Goal: Task Accomplishment & Management: Manage account settings

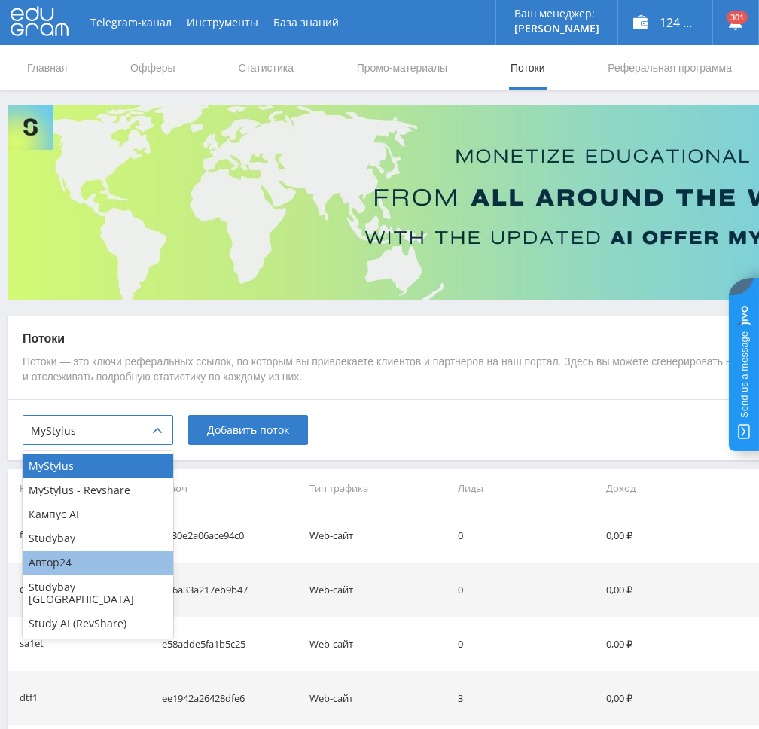
click at [83, 564] on div "Автор24" at bounding box center [98, 563] width 151 height 24
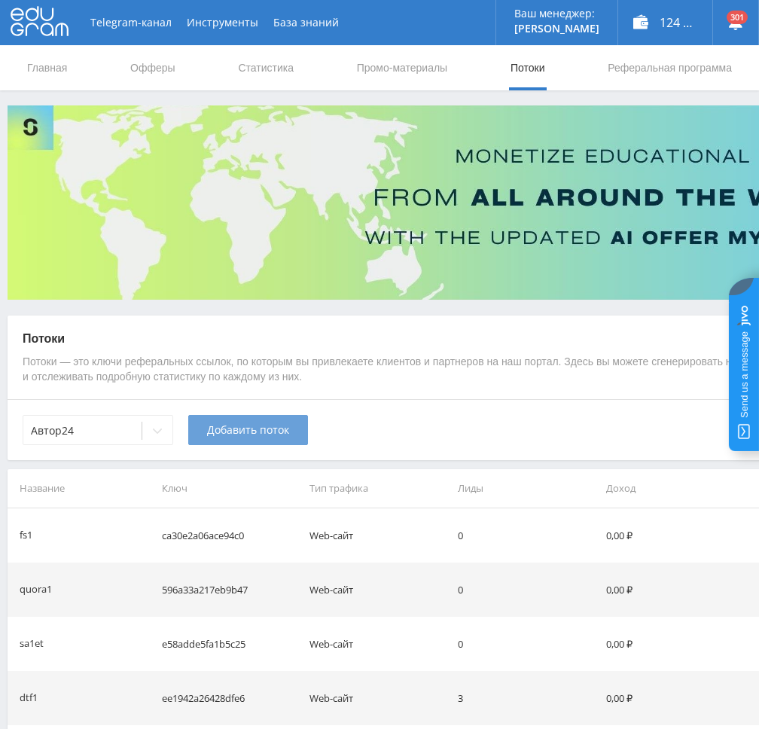
click at [217, 431] on span "Добавить поток" at bounding box center [248, 430] width 82 height 12
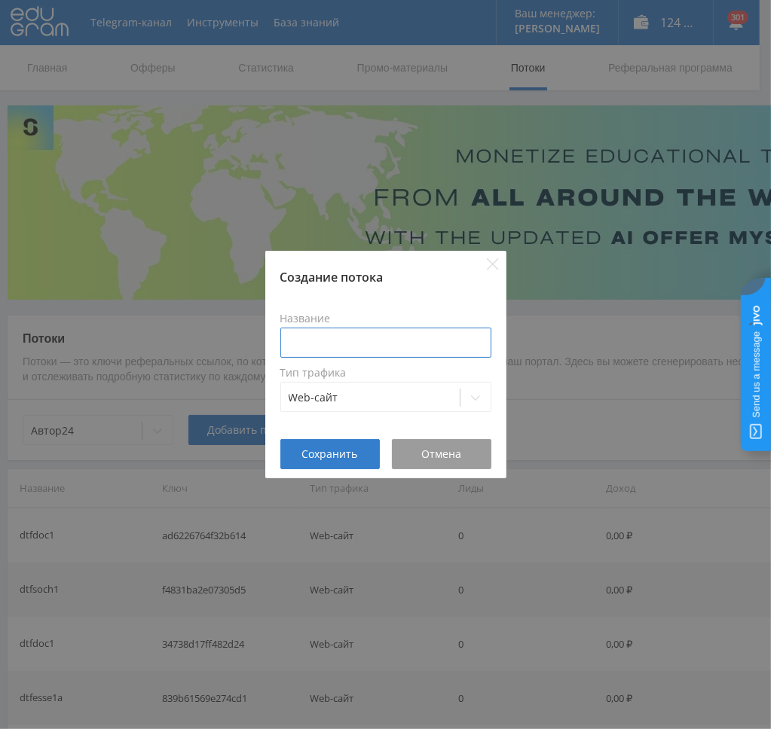
click at [420, 353] on input at bounding box center [385, 343] width 211 height 30
type input "dtfref1"
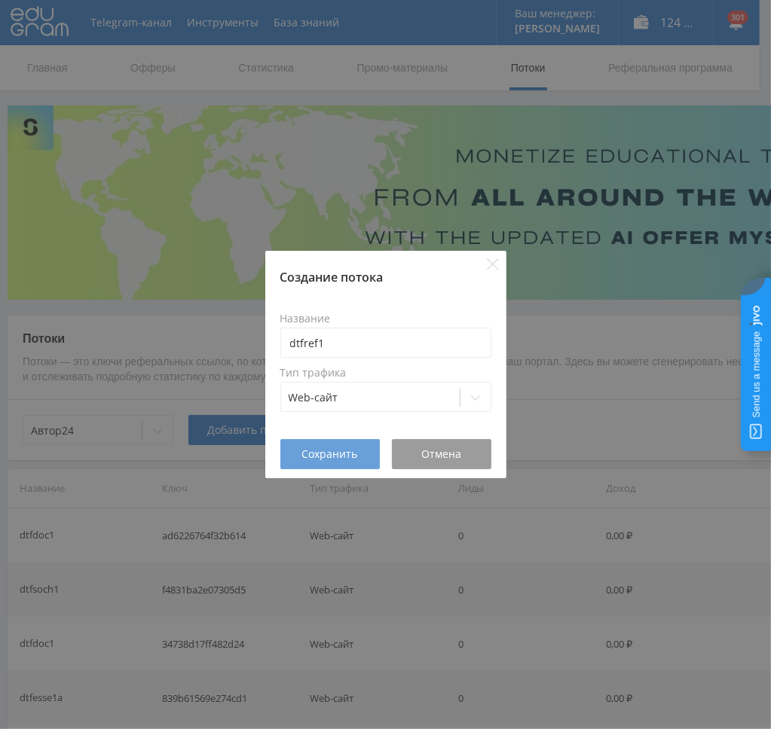
click at [308, 441] on button "Сохранить" at bounding box center [329, 454] width 99 height 30
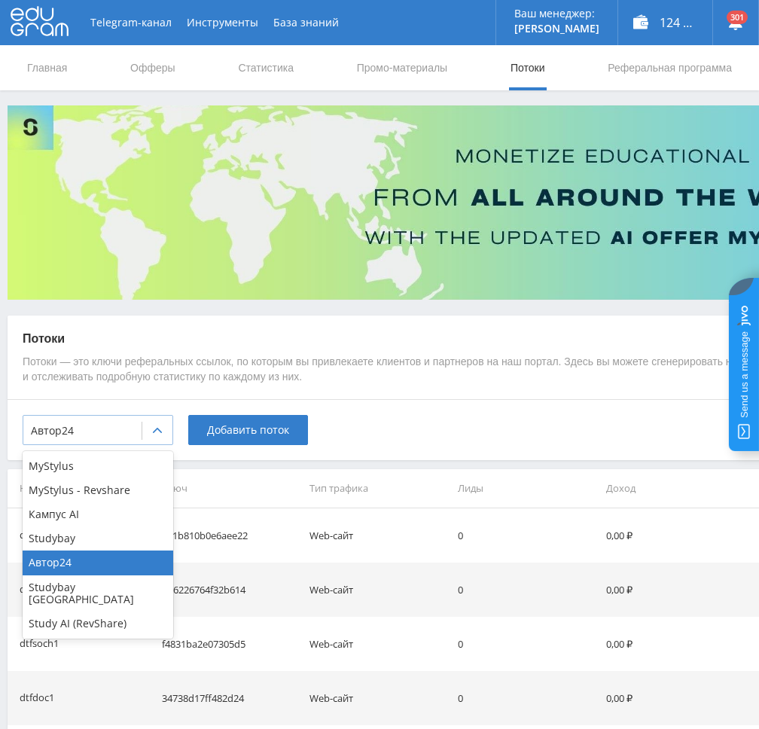
click at [151, 433] on div at bounding box center [157, 431] width 30 height 30
click at [77, 525] on div "Кампус AI" at bounding box center [98, 514] width 151 height 24
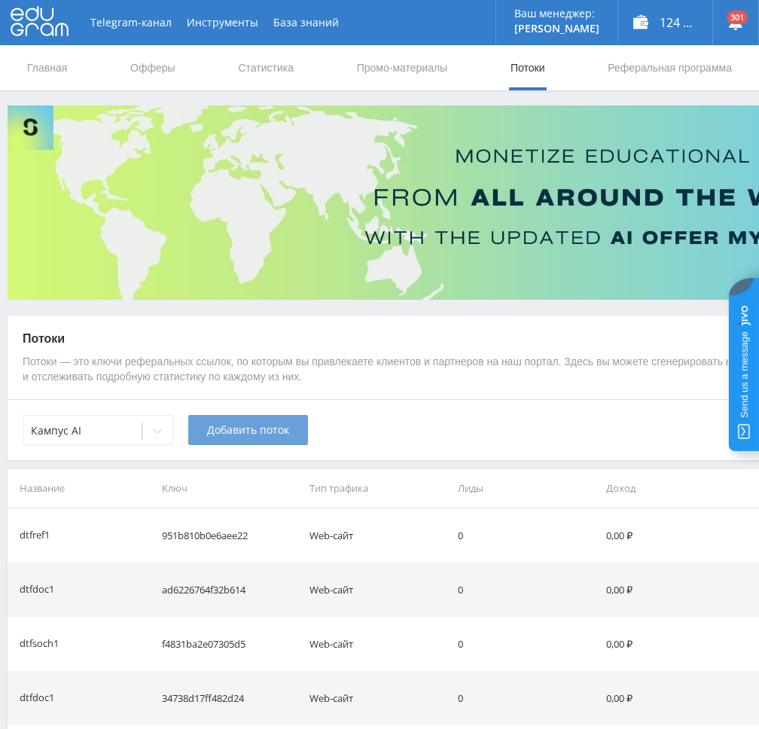
click at [238, 422] on button "Добавить поток" at bounding box center [248, 430] width 120 height 30
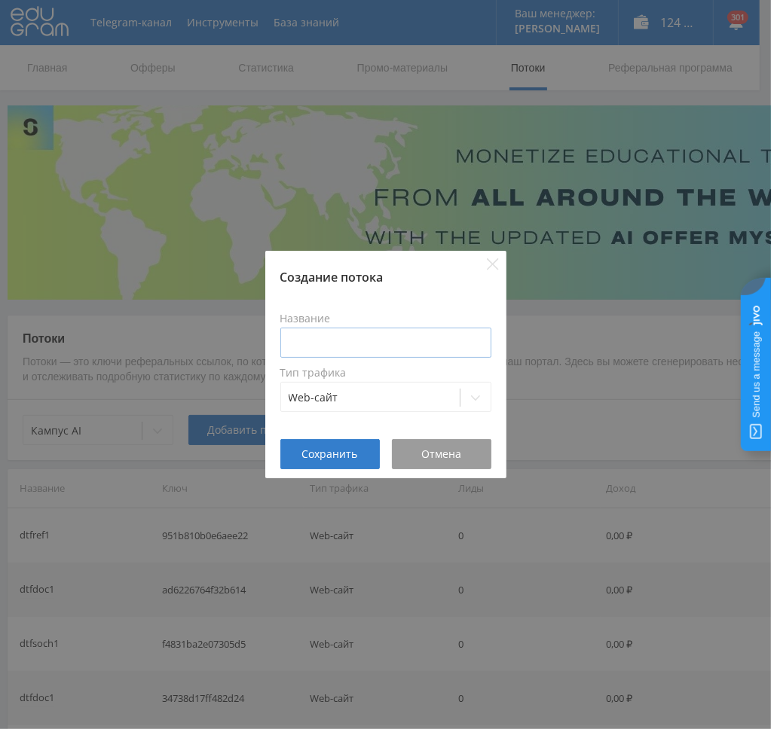
click at [359, 368] on label "Тип трафика" at bounding box center [385, 373] width 211 height 12
click at [356, 350] on input at bounding box center [385, 343] width 211 height 30
type input "dtfref1"
click at [322, 448] on span "Сохранить" at bounding box center [330, 454] width 56 height 12
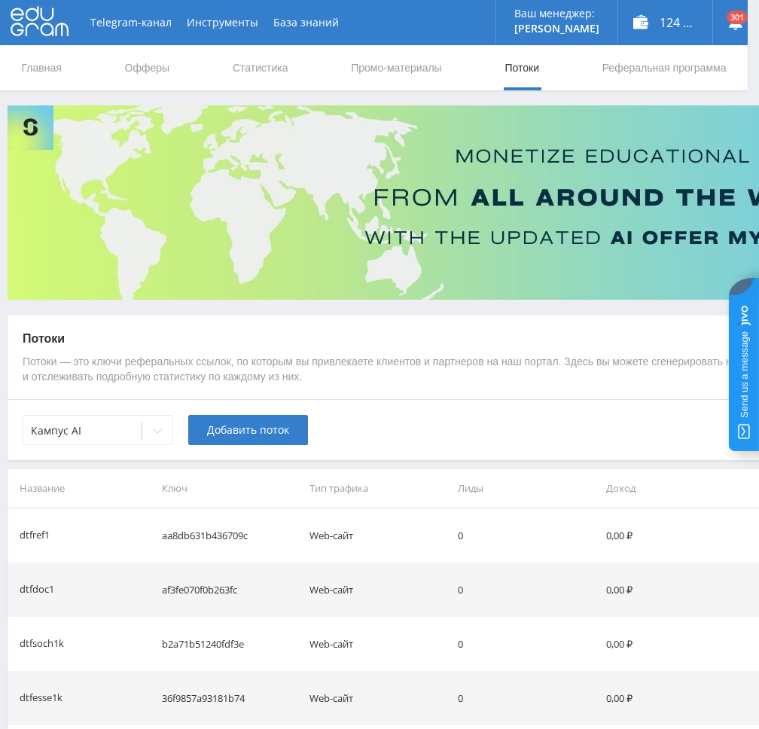
click at [157, 437] on div at bounding box center [157, 431] width 30 height 30
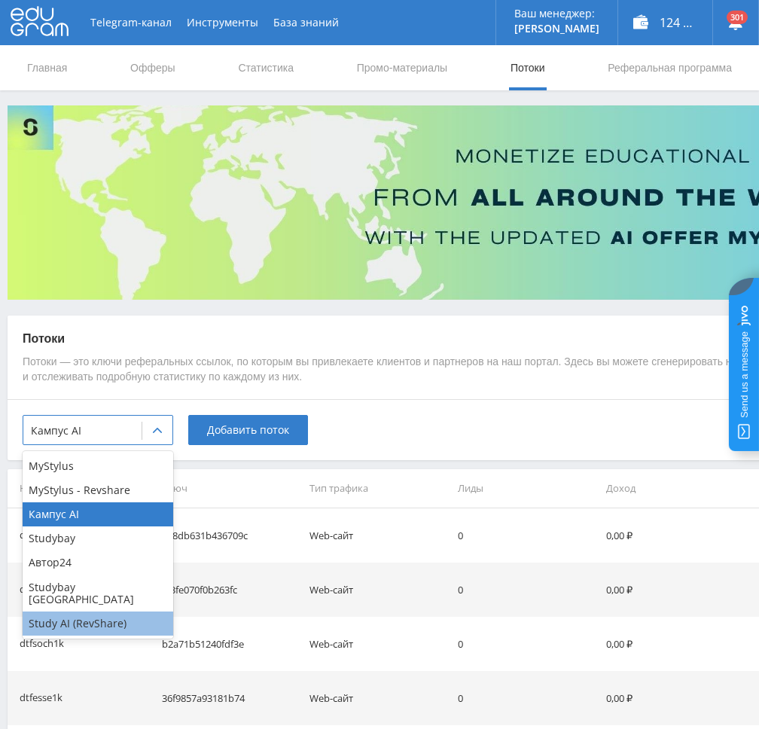
drag, startPoint x: 99, startPoint y: 487, endPoint x: 112, endPoint y: 611, distance: 124.2
click at [111, 612] on div "MyStylus MyStylus - Revshare Кампус AI Studybay Автор24 Studybay Brazil Study A…" at bounding box center [98, 545] width 151 height 188
click at [87, 614] on div "Study AI (RevShare)" at bounding box center [98, 624] width 151 height 24
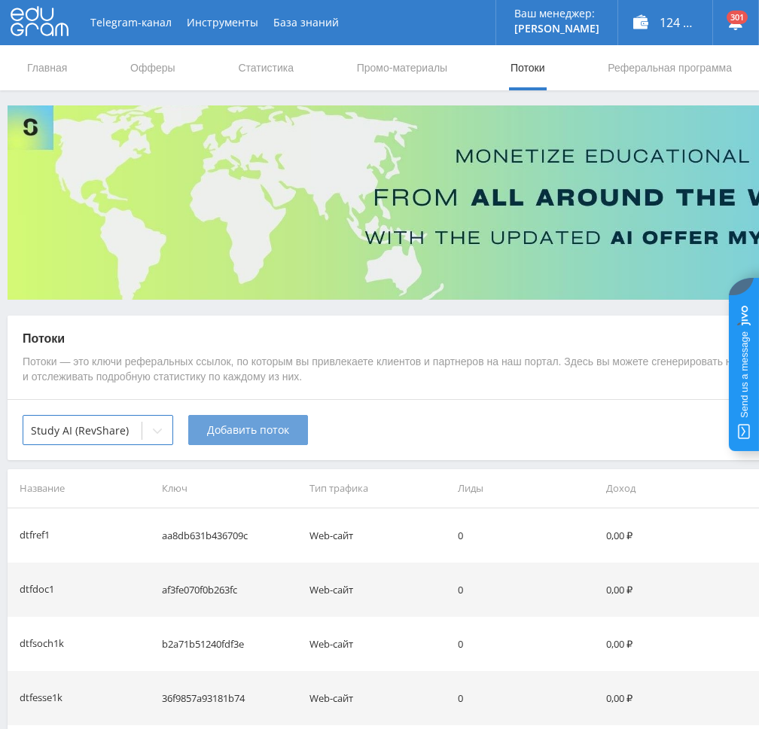
click at [214, 436] on span "Добавить поток" at bounding box center [248, 430] width 82 height 12
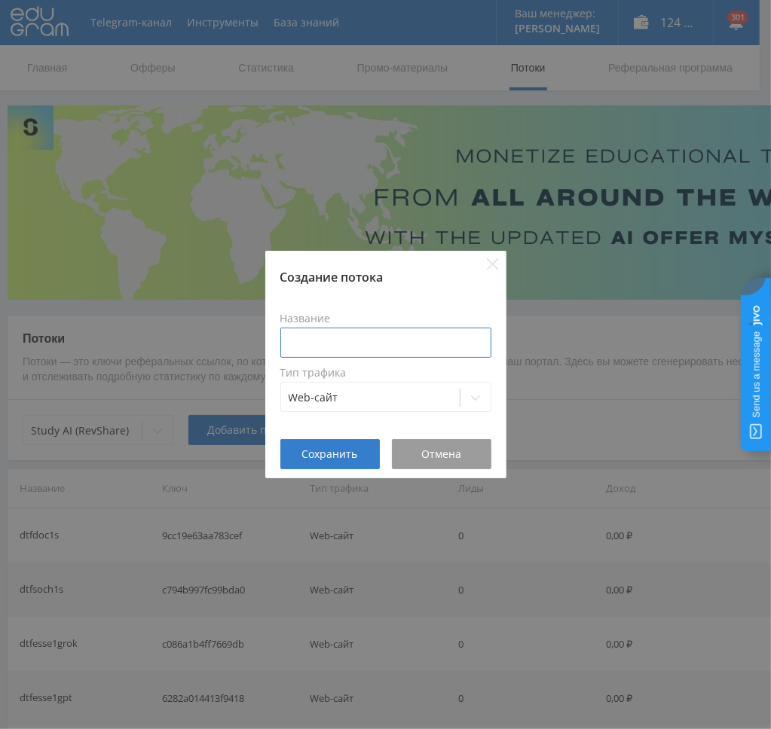
click at [331, 343] on input at bounding box center [385, 343] width 211 height 30
paste input "dtfref1"
type input "dtfref1"
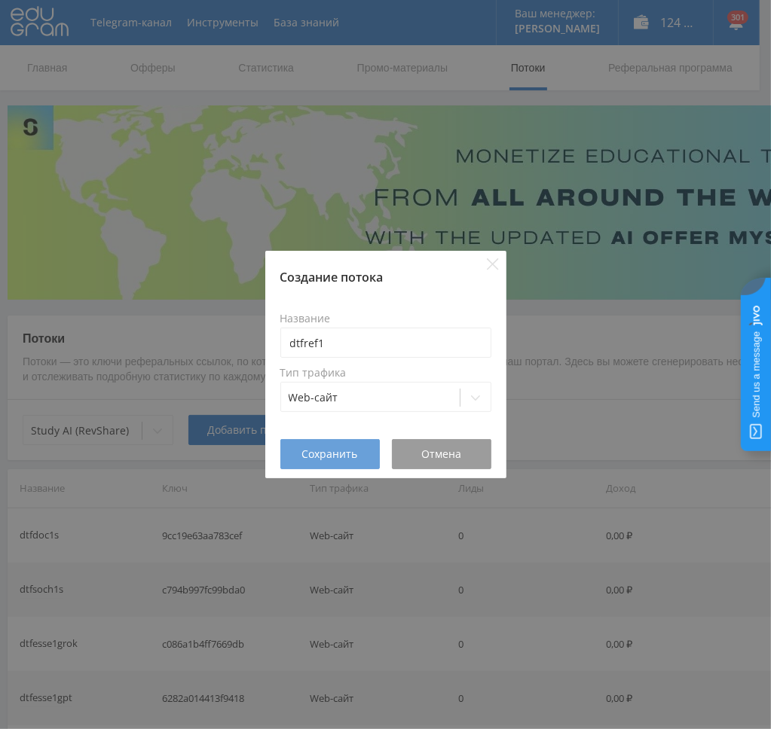
click at [331, 456] on span "Сохранить" at bounding box center [330, 454] width 56 height 12
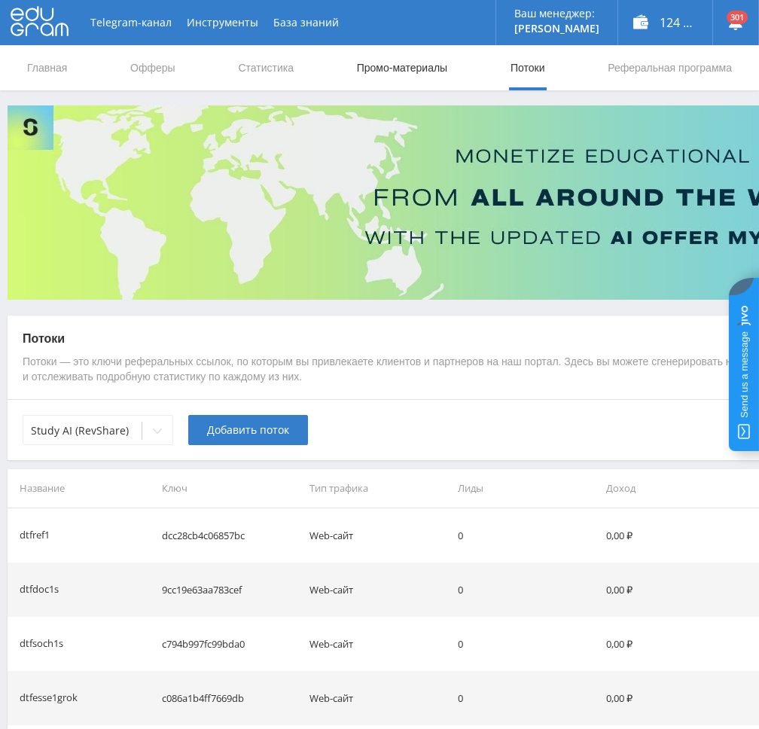
click at [404, 75] on link "Промо-материалы" at bounding box center [402, 67] width 93 height 45
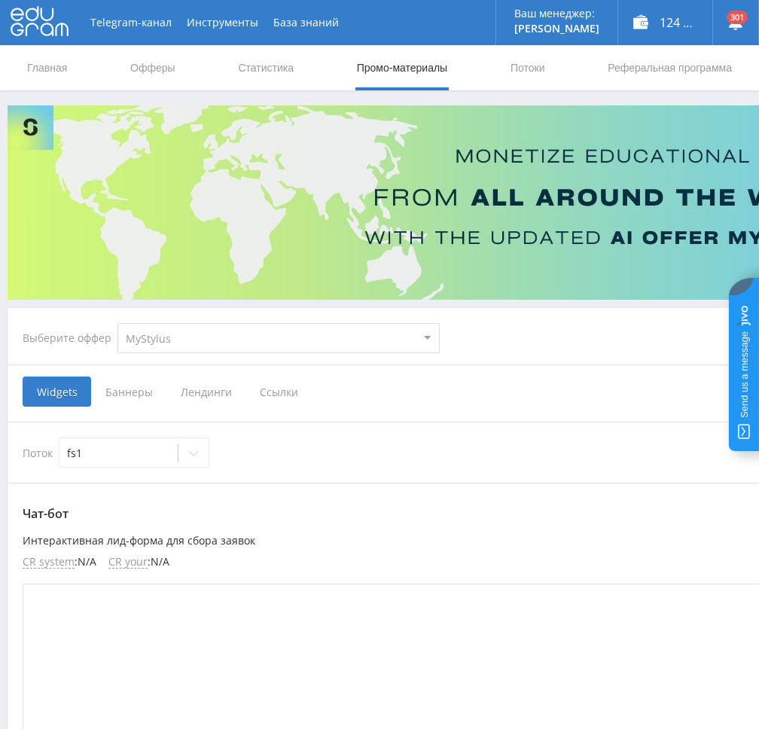
click at [271, 391] on span "Ссылки" at bounding box center [279, 392] width 67 height 30
click at [0, 0] on input "Ссылки" at bounding box center [0, 0] width 0 height 0
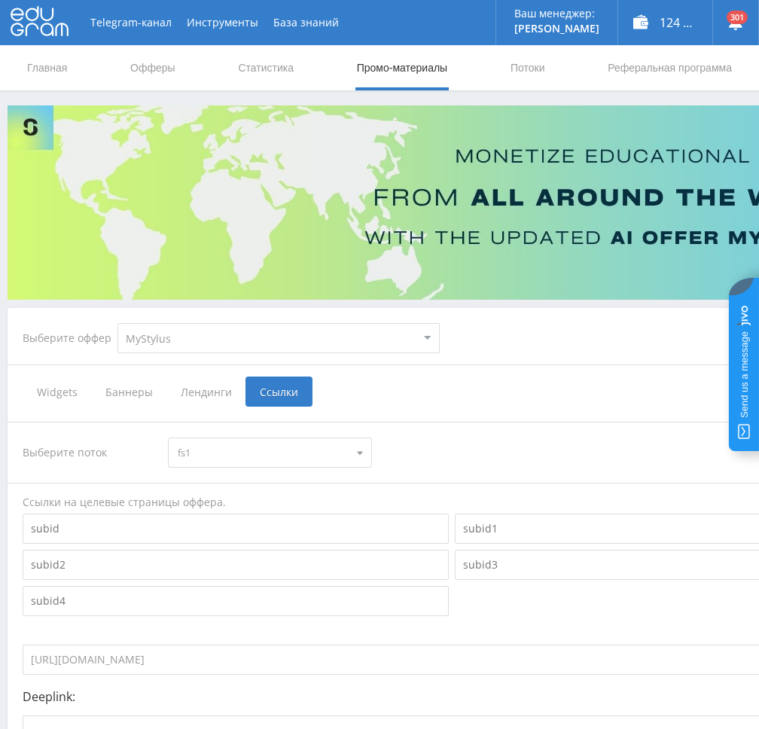
click at [230, 353] on select "MyStylus MyStylus - Revshare Кампус AI Studybay Автор24 Studybay Brazil Study A…" at bounding box center [279, 338] width 322 height 30
select select "340"
click at [118, 323] on select "MyStylus MyStylus - Revshare Кампус AI Studybay Автор24 Studybay Brazil Study A…" at bounding box center [279, 338] width 322 height 30
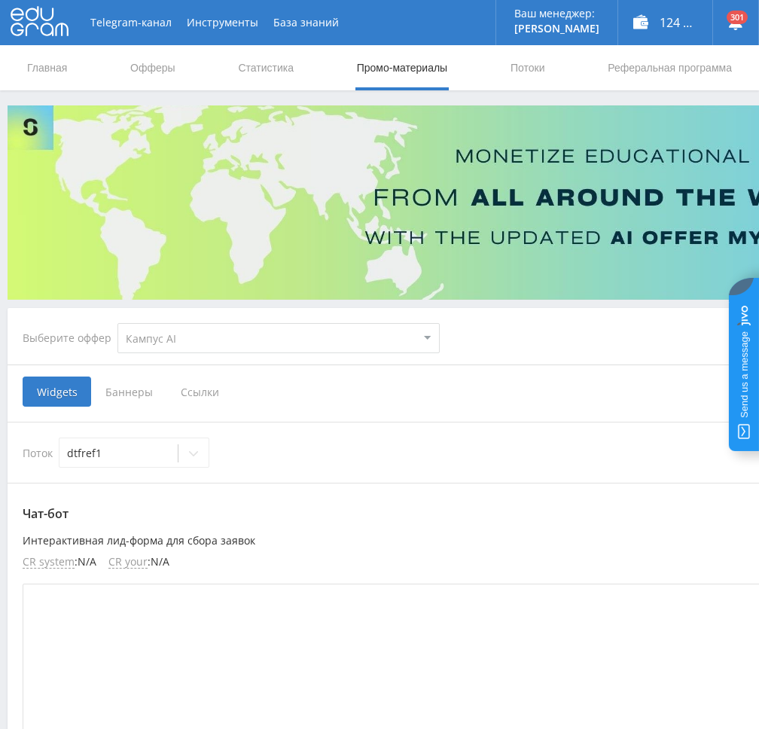
click at [191, 397] on span "Ссылки" at bounding box center [199, 392] width 67 height 30
click at [0, 0] on input "Ссылки" at bounding box center [0, 0] width 0 height 0
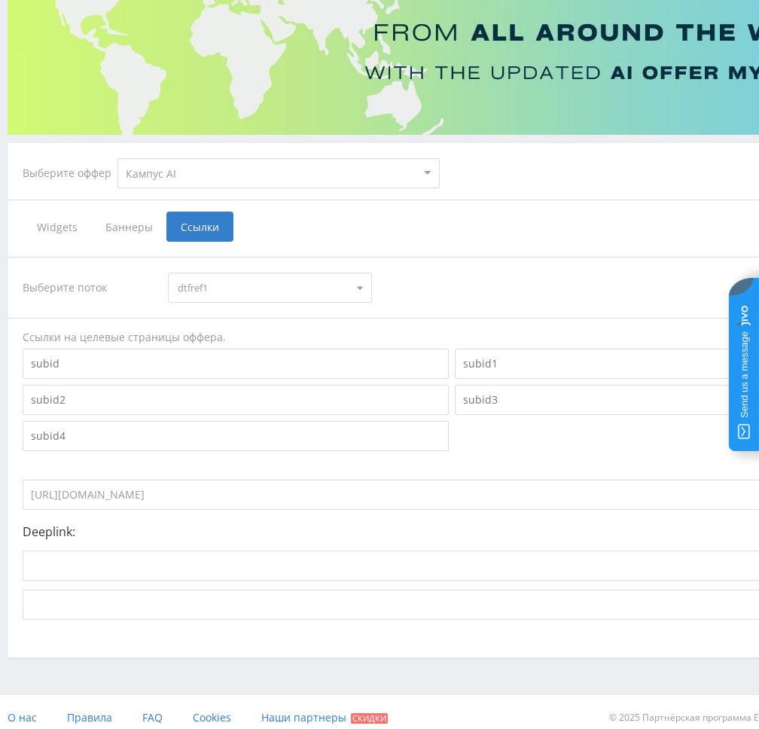
scroll to position [176, 0]
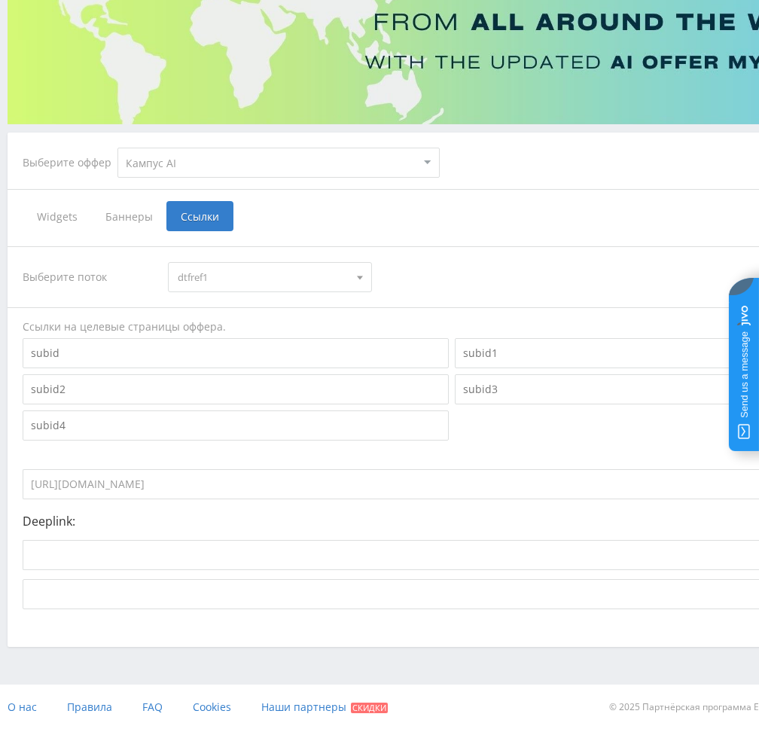
click at [345, 484] on input "https://eduforms.org?rid=aa8db631b436709c" at bounding box center [399, 484] width 753 height 30
click at [178, 153] on select "MyStylus MyStylus - Revshare Кампус AI Studybay Автор24 Studybay Brazil Study A…" at bounding box center [279, 163] width 322 height 30
select select "376"
click at [118, 148] on select "MyStylus MyStylus - Revshare Кампус AI Studybay Автор24 Studybay Brazil Study A…" at bounding box center [279, 163] width 322 height 30
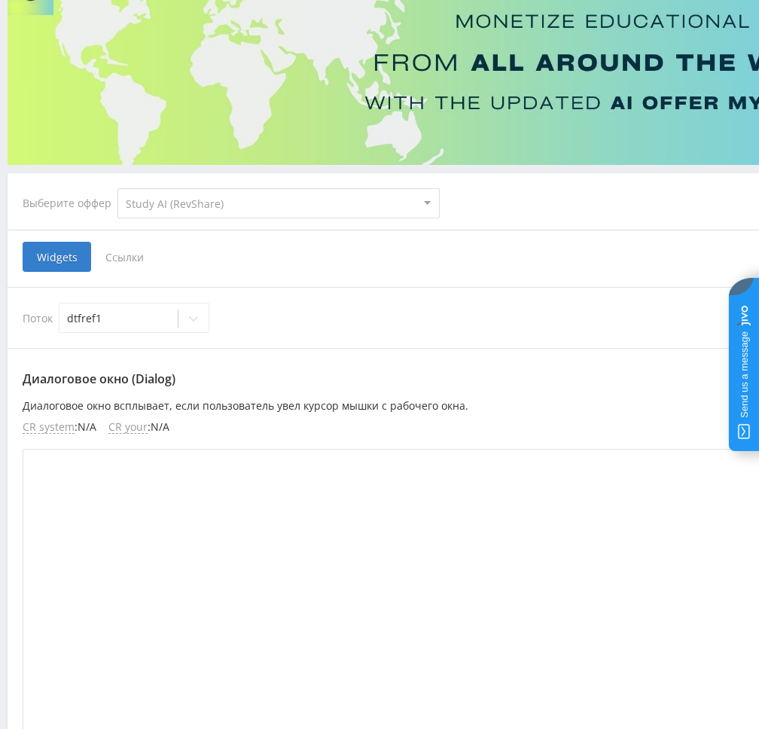
scroll to position [162, 0]
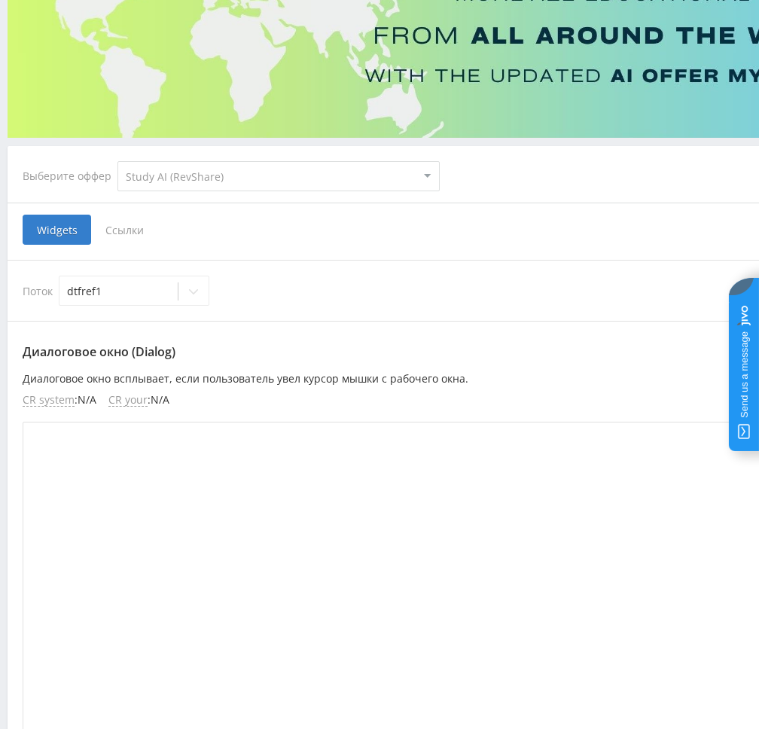
click at [120, 226] on span "Ссылки" at bounding box center [124, 230] width 67 height 30
click at [0, 0] on input "Ссылки" at bounding box center [0, 0] width 0 height 0
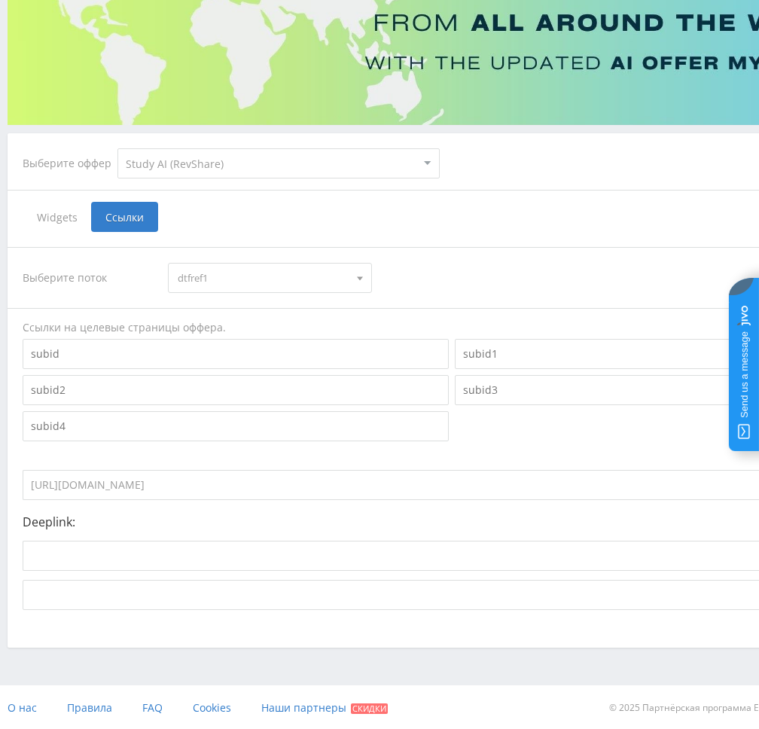
scroll to position [176, 0]
click at [310, 476] on input "https://eduforms.org/?rid=dcc28cb4c06857bc" at bounding box center [399, 484] width 753 height 30
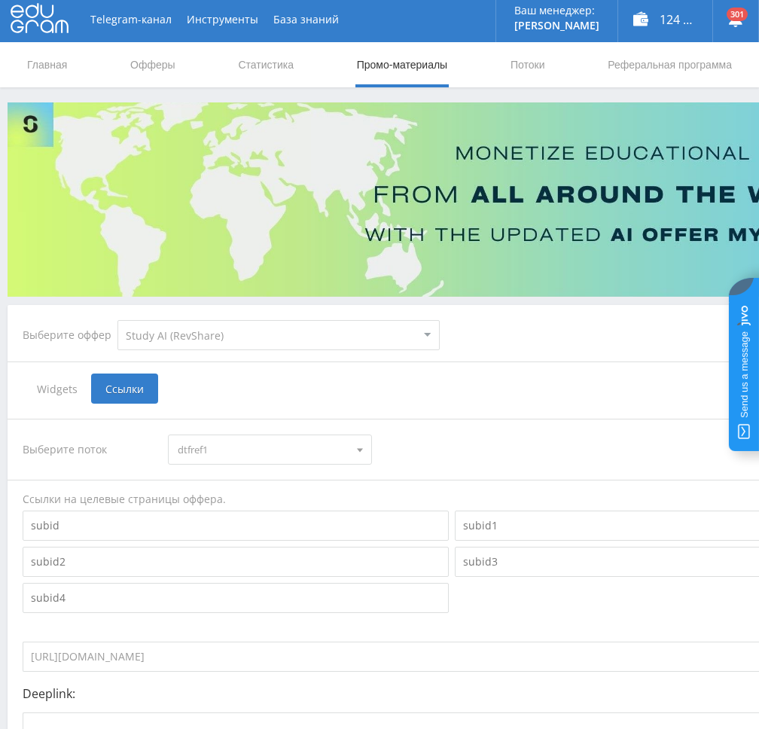
scroll to position [0, 0]
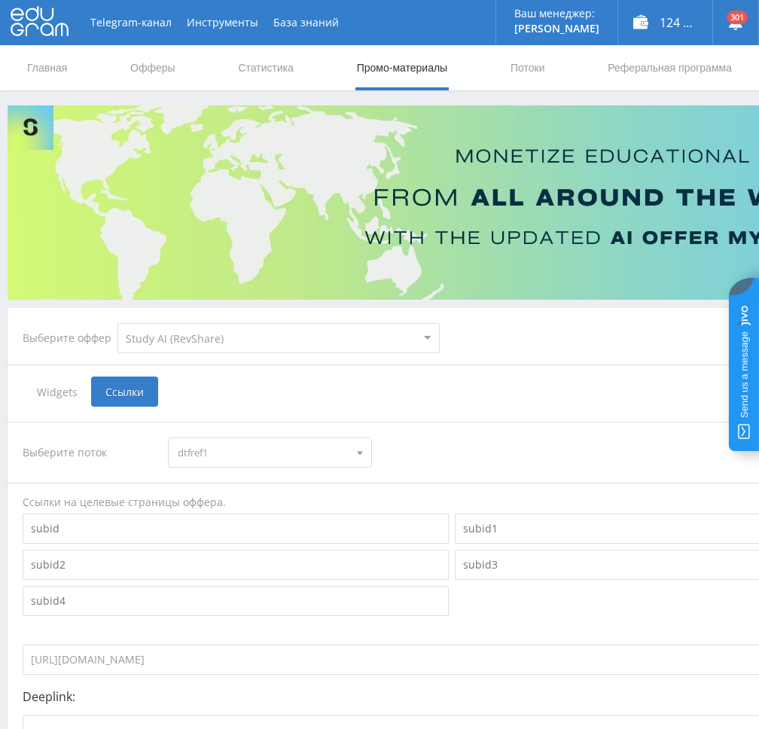
click at [210, 339] on select "MyStylus MyStylus - Revshare Кампус AI Studybay Автор24 Studybay Brazil Study A…" at bounding box center [279, 338] width 322 height 30
select select "1"
click at [118, 323] on select "MyStylus MyStylus - Revshare Кампус AI Studybay Автор24 Studybay Brazil Study A…" at bounding box center [279, 338] width 322 height 30
select select "1"
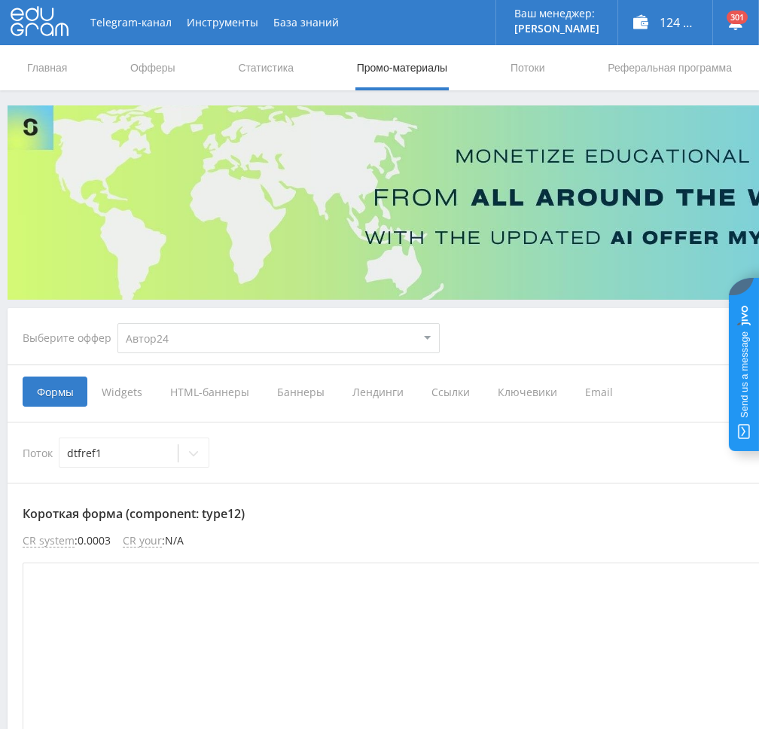
click at [417, 397] on span "Ссылки" at bounding box center [450, 392] width 66 height 30
click at [0, 0] on input "Ссылки" at bounding box center [0, 0] width 0 height 0
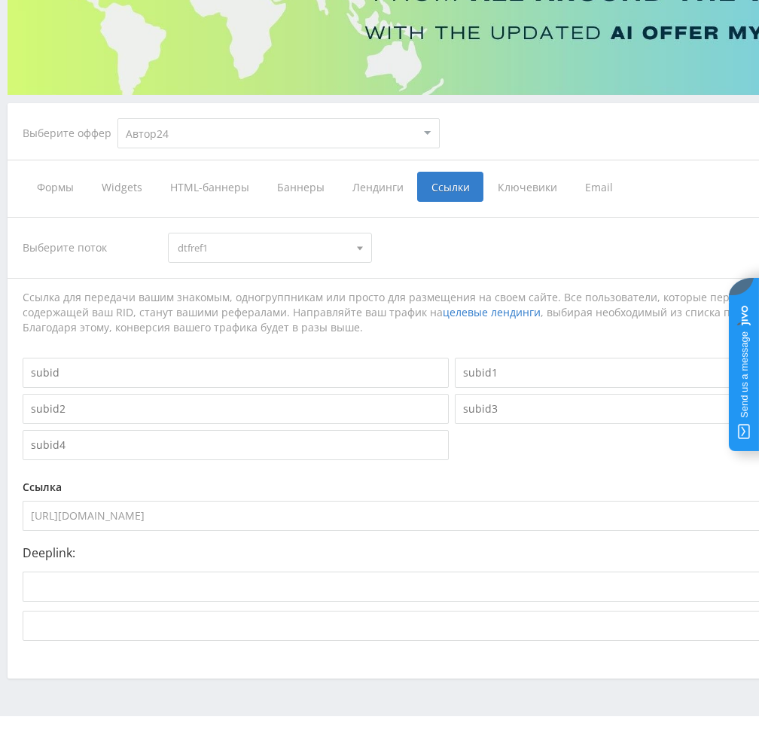
scroll to position [237, 0]
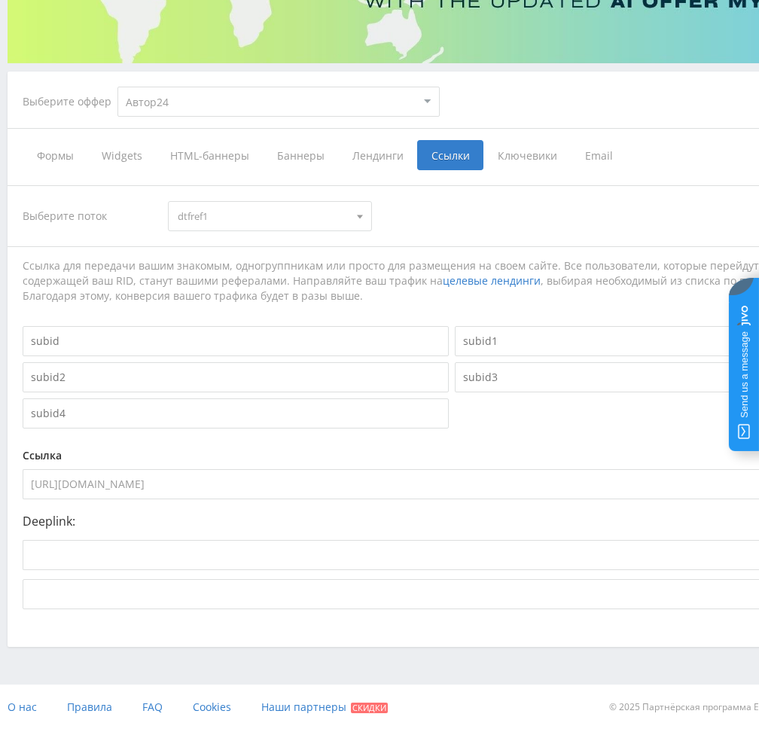
drag, startPoint x: 352, startPoint y: 484, endPoint x: -1, endPoint y: 505, distance: 353.1
click at [0, 493] on html at bounding box center [379, 127] width 759 height 729
click at [651, 227] on div "Выберите поток dtfref1 dtfref1 dtfdoc1 dtfsoch1 dtfdoc1 dtfesse1a tenotch1 dtfk…" at bounding box center [452, 216] width 859 height 30
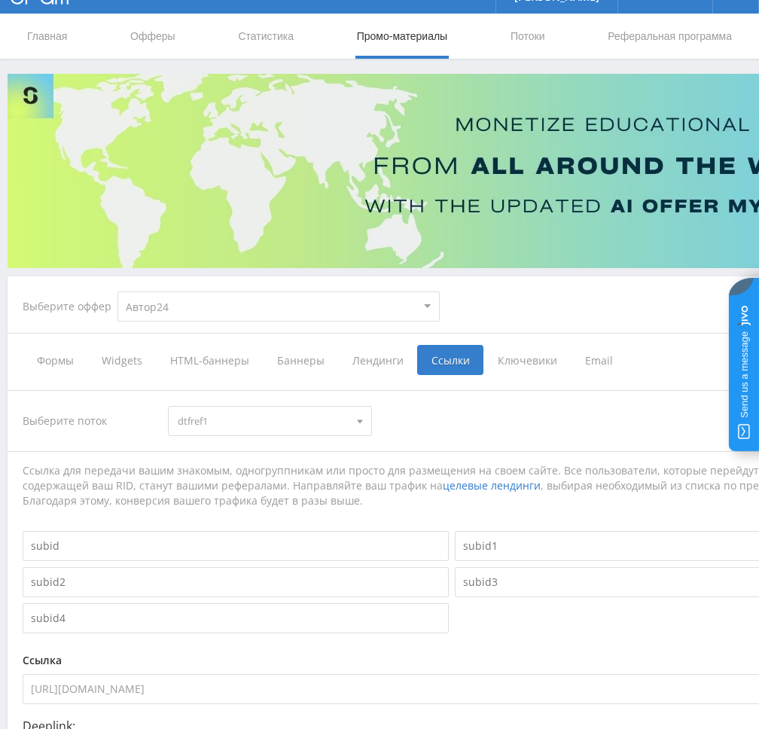
scroll to position [0, 0]
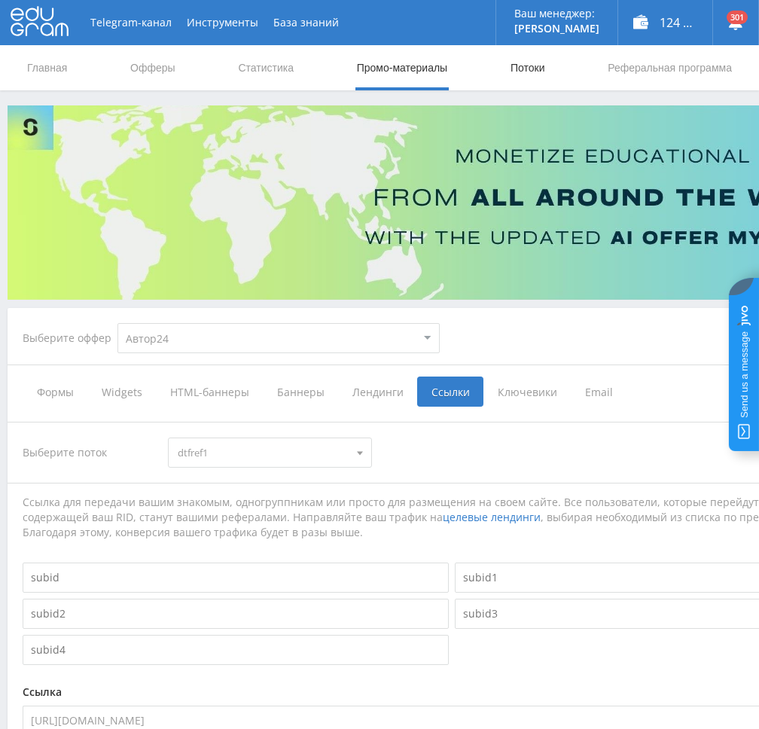
click at [536, 67] on link "Потоки" at bounding box center [528, 67] width 38 height 45
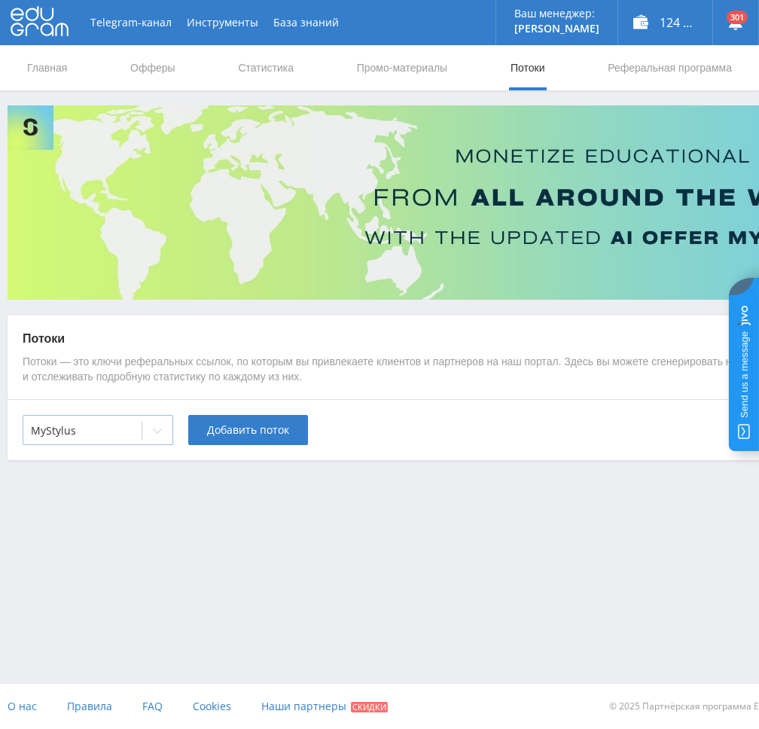
click at [158, 437] on div at bounding box center [157, 431] width 30 height 30
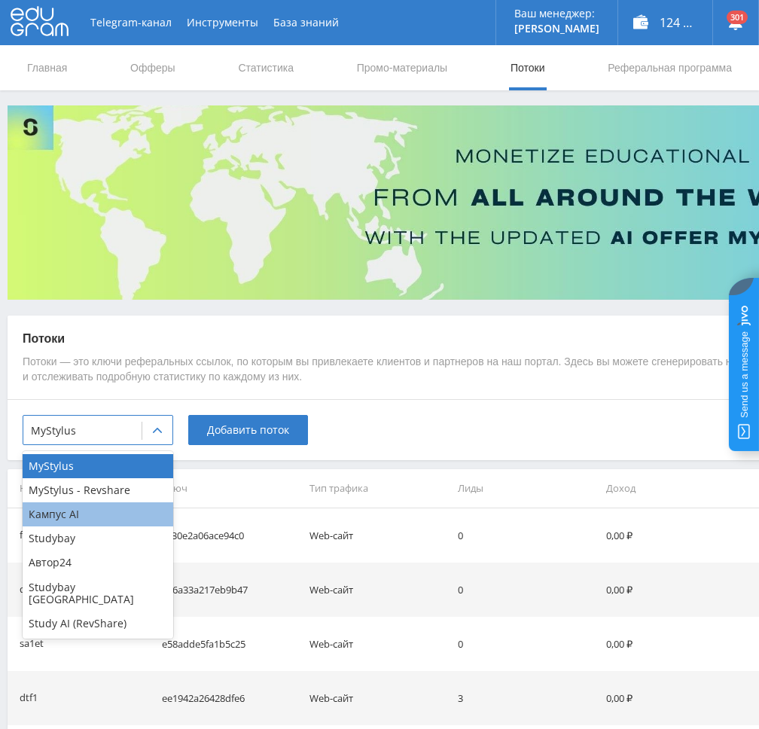
click at [109, 519] on div "Кампус AI" at bounding box center [98, 514] width 151 height 24
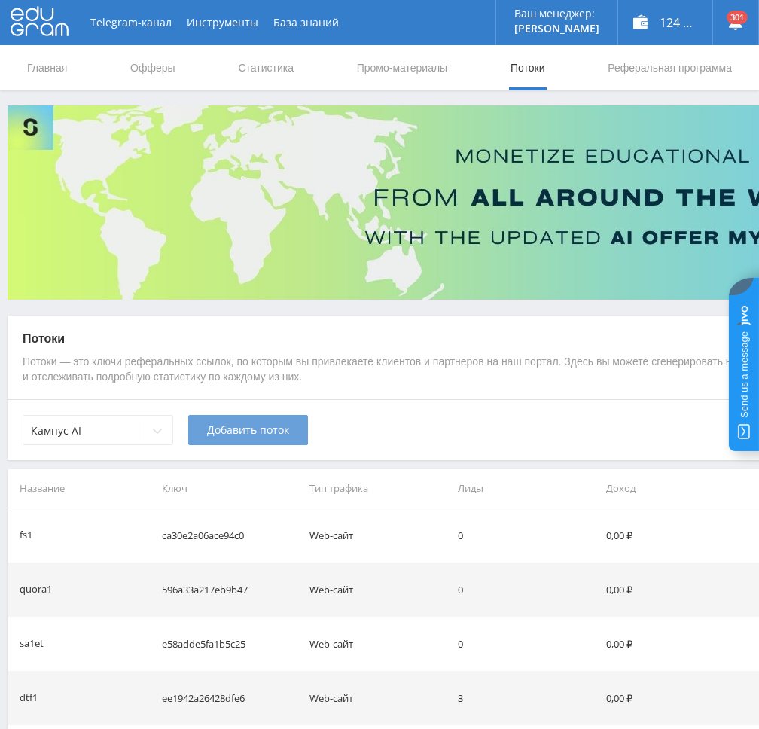
click at [249, 436] on span "Добавить поток" at bounding box center [248, 430] width 82 height 12
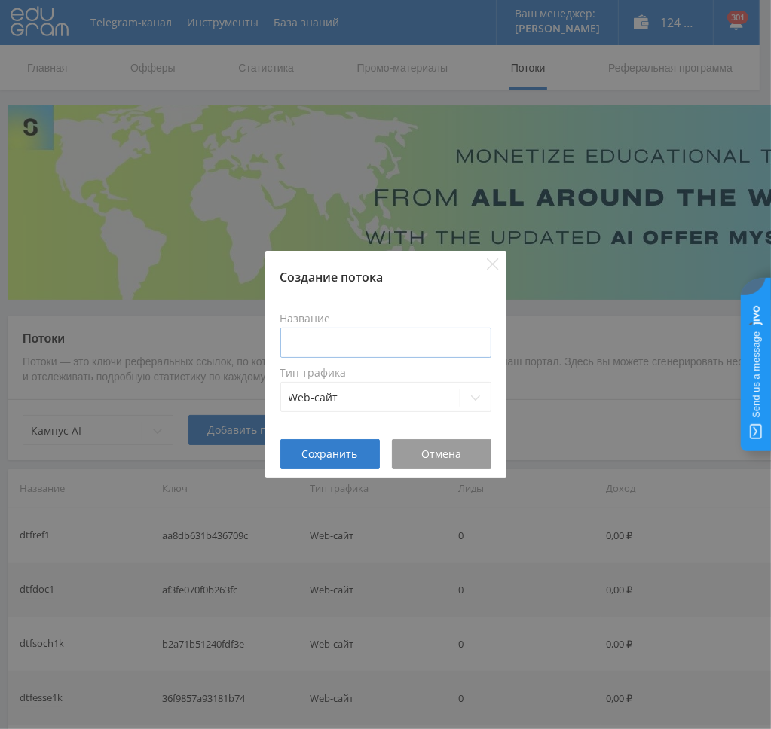
drag, startPoint x: 395, startPoint y: 359, endPoint x: 395, endPoint y: 347, distance: 11.3
click at [395, 357] on div "Название Тип трафика Web-сайт" at bounding box center [385, 363] width 211 height 118
click at [395, 347] on input at bounding box center [385, 343] width 211 height 30
type input "d"
type input "dtfuch1"
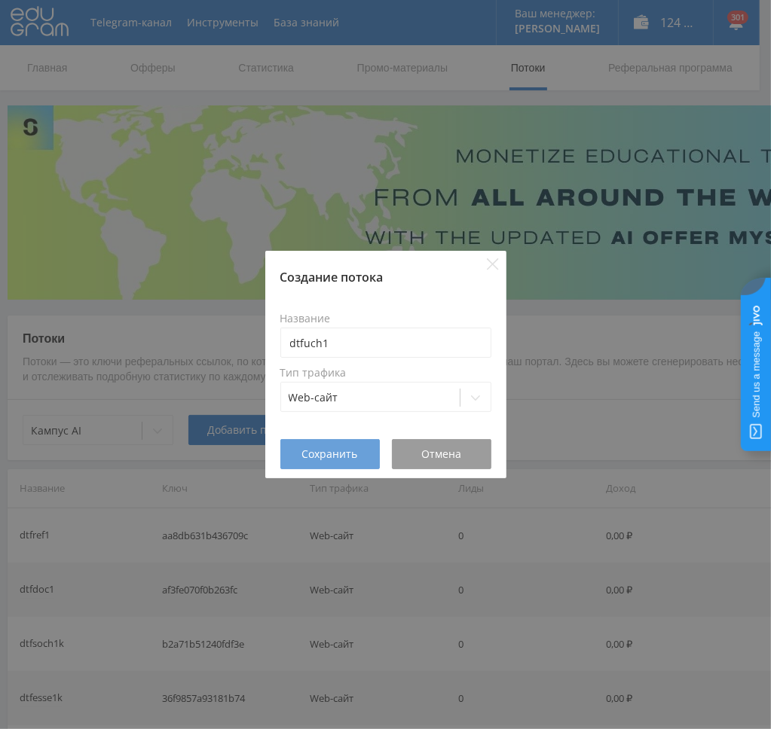
click at [334, 460] on span "Сохранить" at bounding box center [330, 454] width 56 height 12
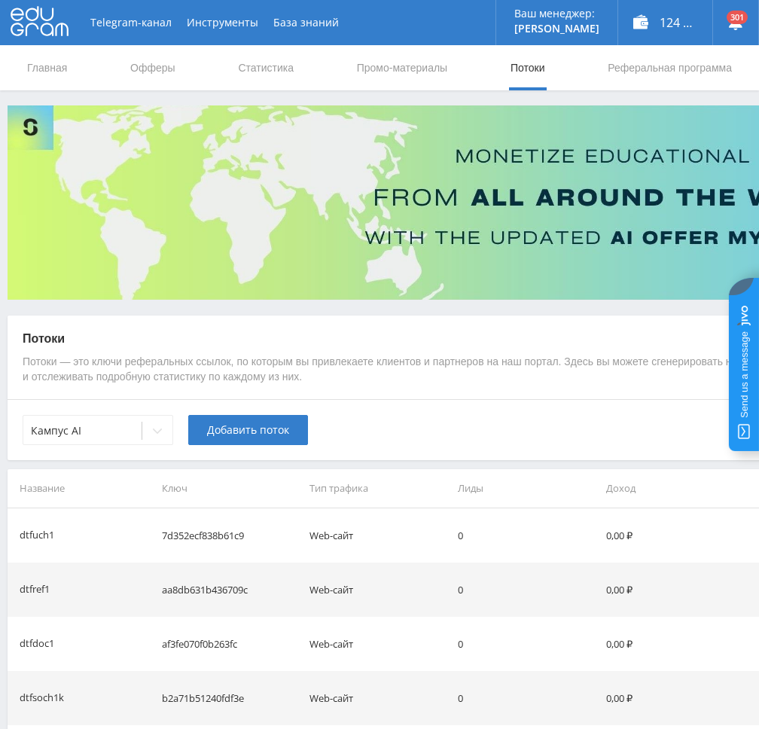
drag, startPoint x: 225, startPoint y: 430, endPoint x: 137, endPoint y: 401, distance: 92.7
click at [137, 400] on div "Кампус AI Добавить поток" at bounding box center [452, 429] width 889 height 61
click at [160, 430] on icon at bounding box center [157, 431] width 12 height 12
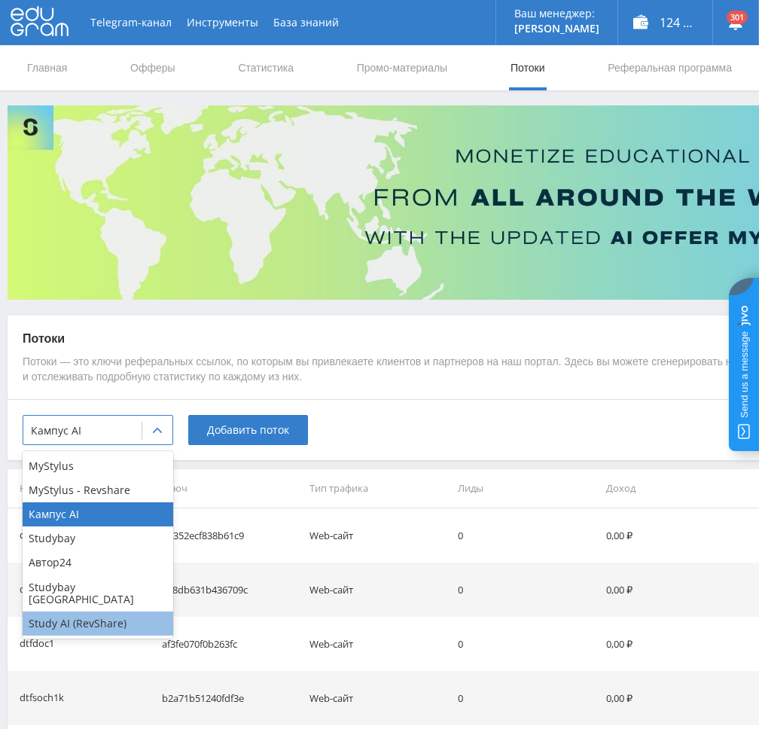
click at [107, 617] on div "Study AI (RevShare)" at bounding box center [98, 624] width 151 height 24
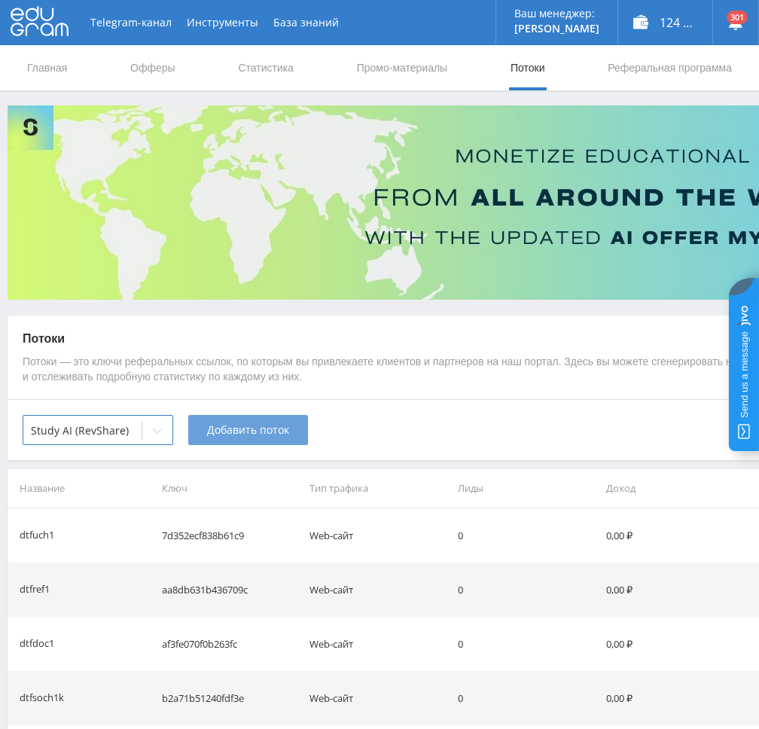
click at [223, 422] on button "Добавить поток" at bounding box center [248, 430] width 120 height 30
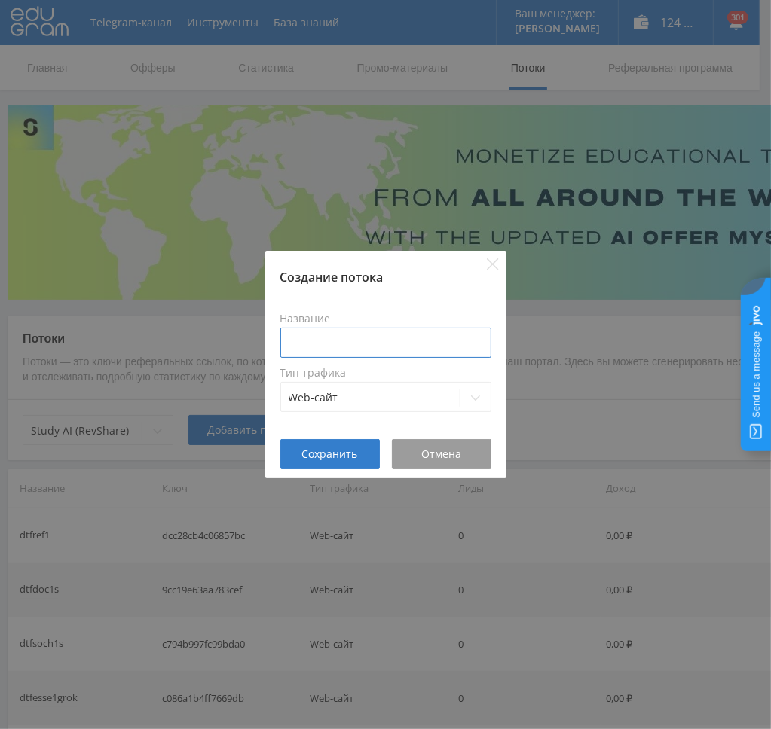
click at [347, 333] on input at bounding box center [385, 343] width 211 height 30
type input "dtfuch1gpt5"
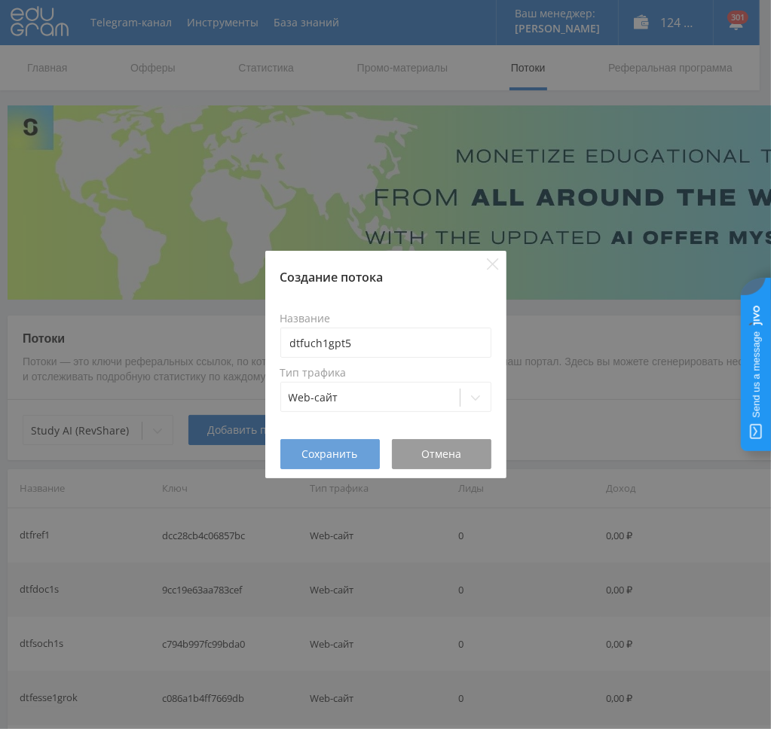
click at [340, 454] on span "Сохранить" at bounding box center [330, 454] width 56 height 12
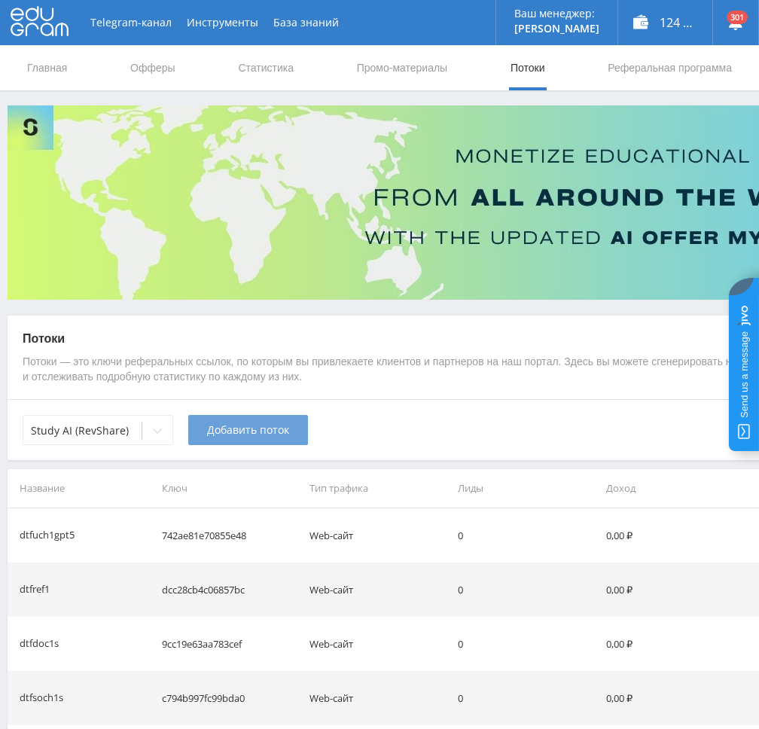
click at [234, 430] on span "Добавить поток" at bounding box center [248, 430] width 82 height 12
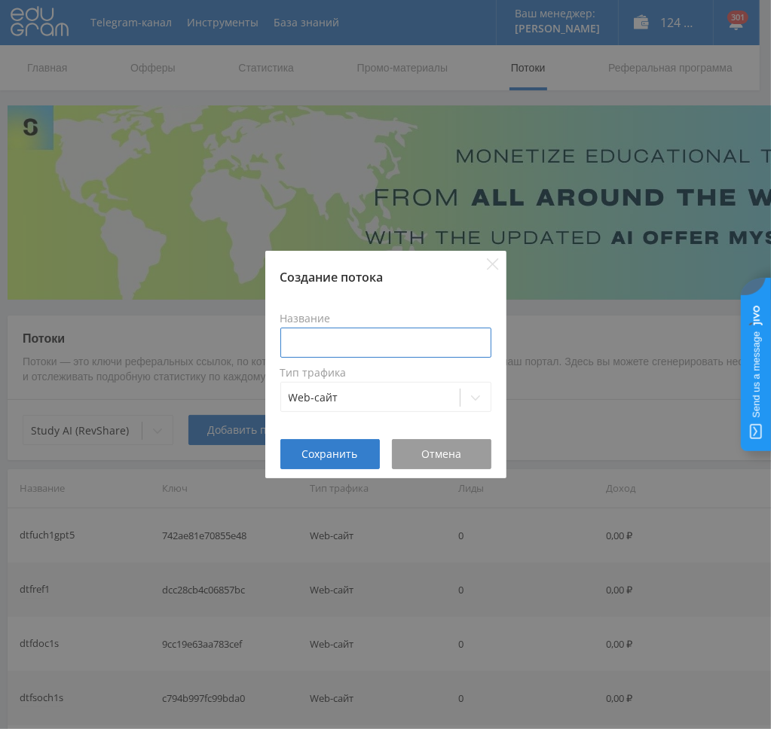
click at [349, 343] on input at bounding box center [385, 343] width 211 height 30
paste input "dtfuch1"
type input "dtfuch1claude"
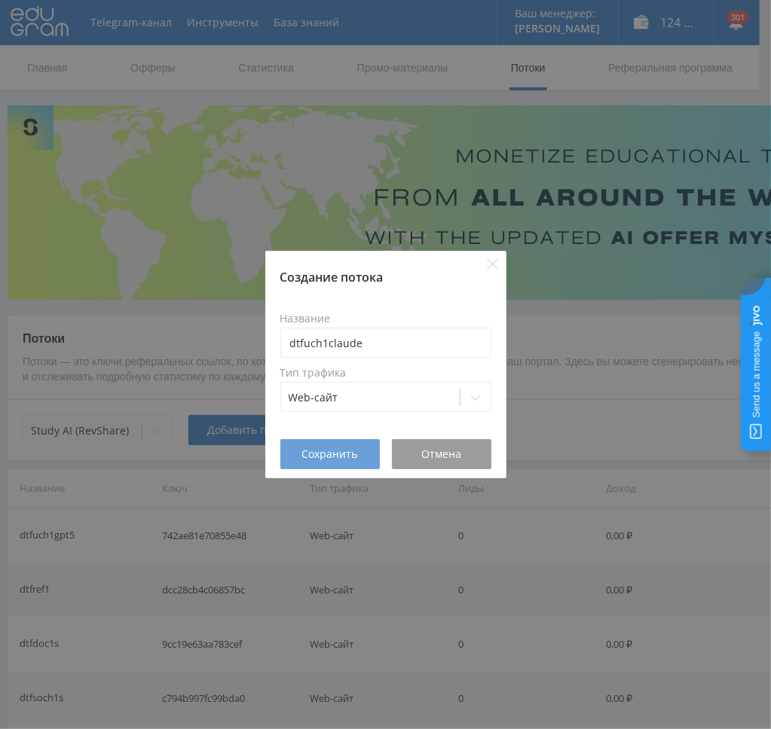
click at [323, 460] on span "Сохранить" at bounding box center [330, 454] width 56 height 12
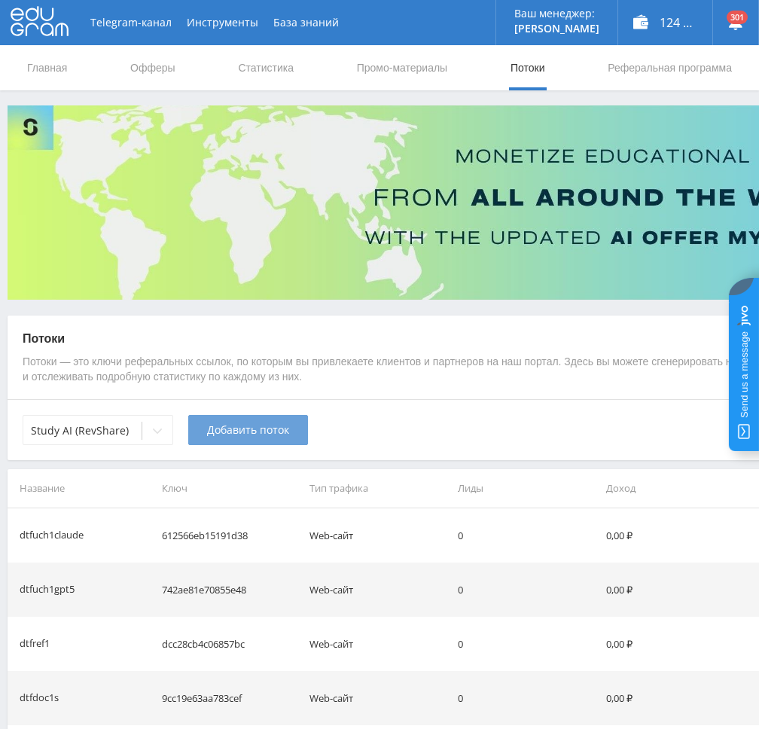
click at [223, 433] on span "Добавить поток" at bounding box center [248, 430] width 82 height 12
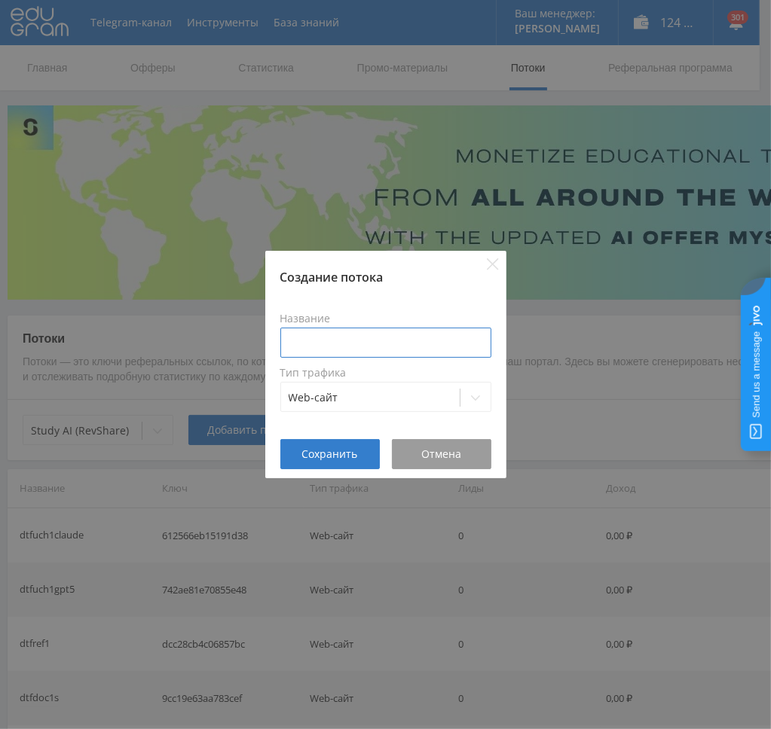
click at [365, 349] on input at bounding box center [385, 343] width 211 height 30
paste input "dtfuch1"
type input "dtfuch1prez"
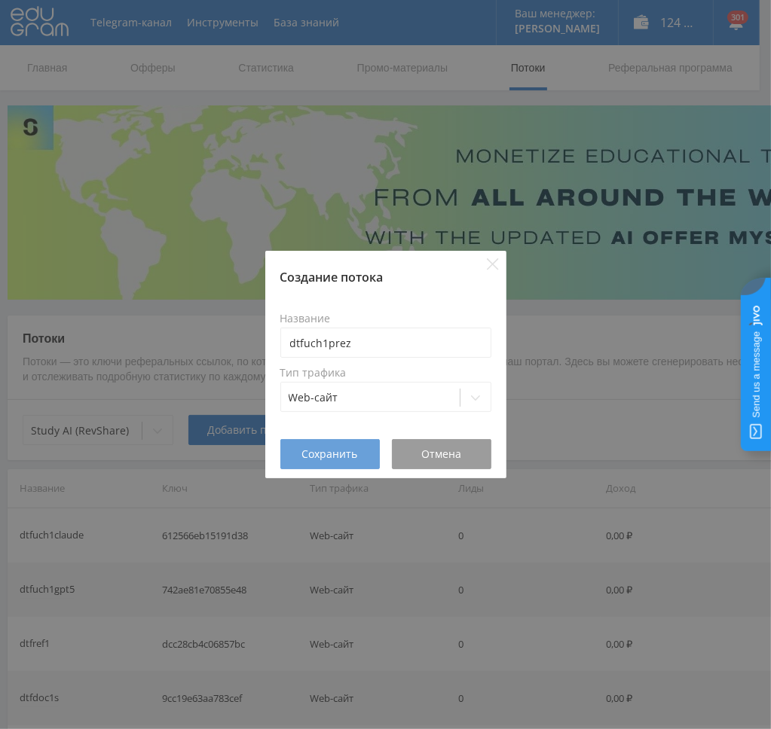
click at [319, 443] on button "Сохранить" at bounding box center [329, 454] width 99 height 30
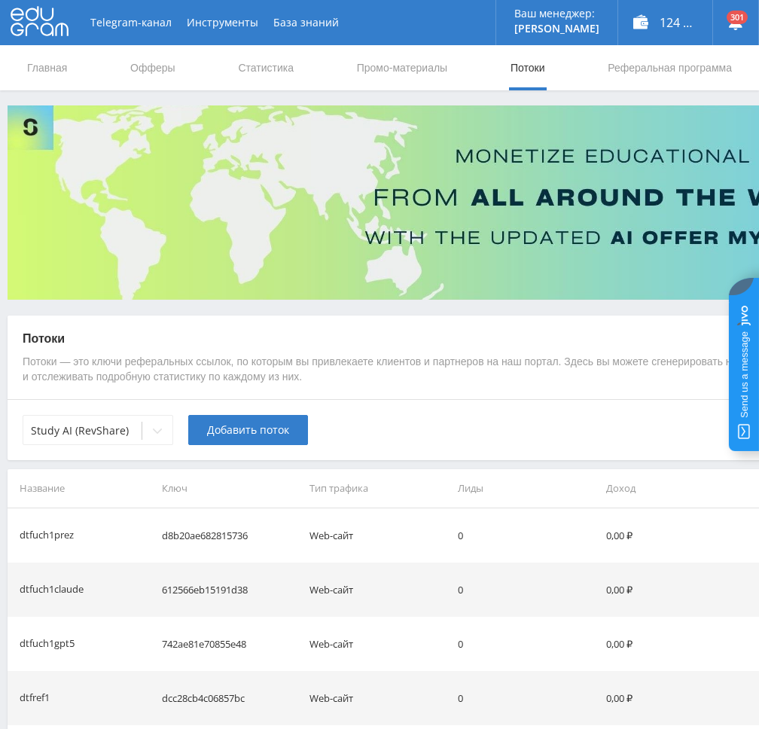
click at [227, 432] on span "Добавить поток" at bounding box center [248, 430] width 82 height 12
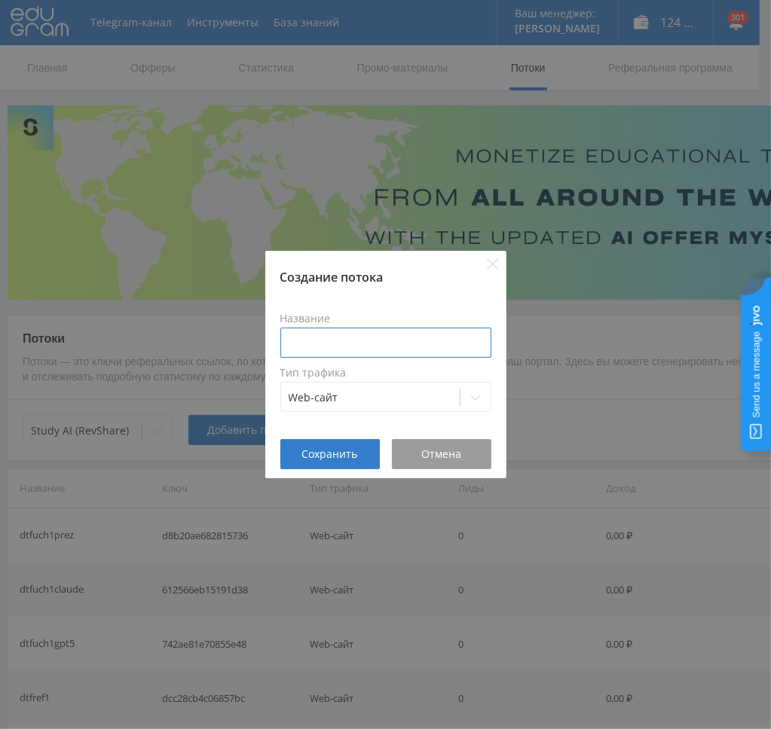
click at [335, 343] on input at bounding box center [385, 343] width 211 height 30
paste input "dtfuch1"
type input "dtfuch1perp"
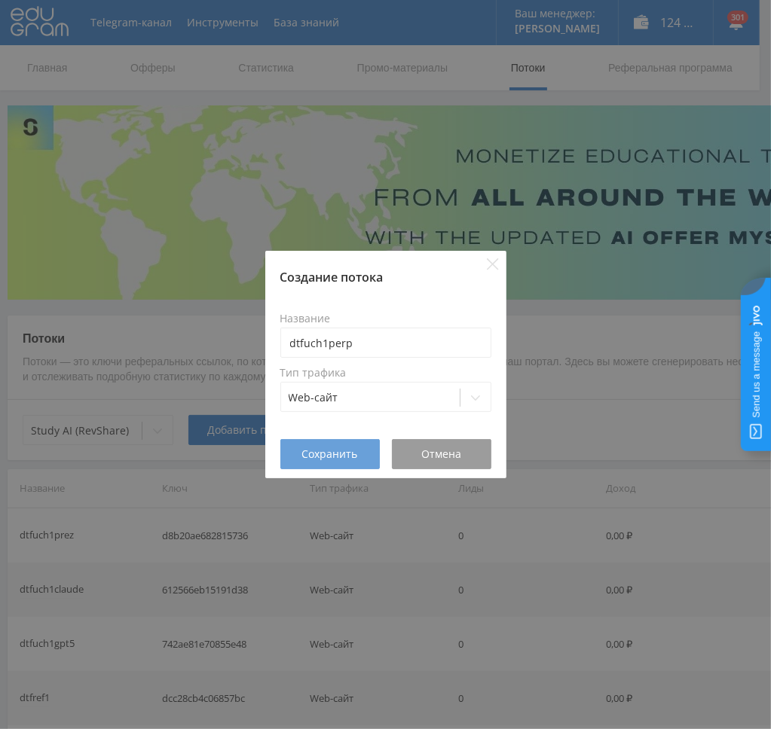
click at [324, 450] on span "Сохранить" at bounding box center [330, 454] width 56 height 12
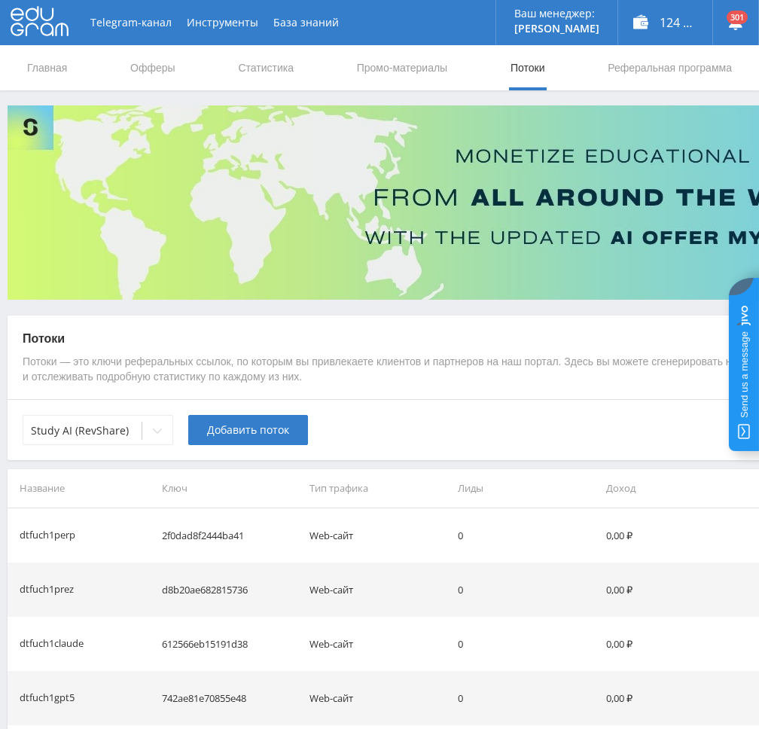
click at [223, 434] on span "Добавить поток" at bounding box center [248, 430] width 82 height 12
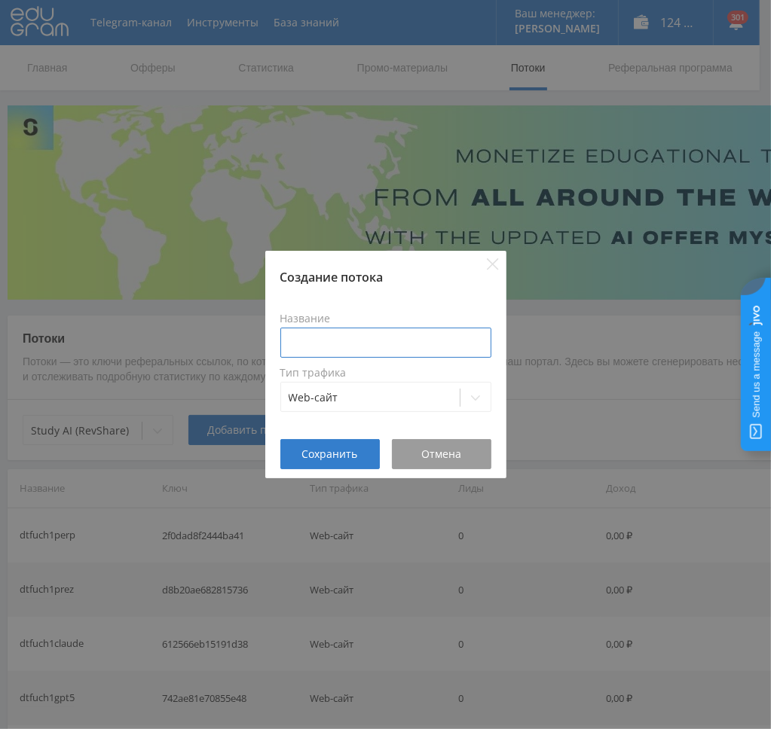
click at [334, 349] on input at bounding box center [385, 343] width 211 height 30
paste input "dtfuch1"
type input "dtfuch1mid"
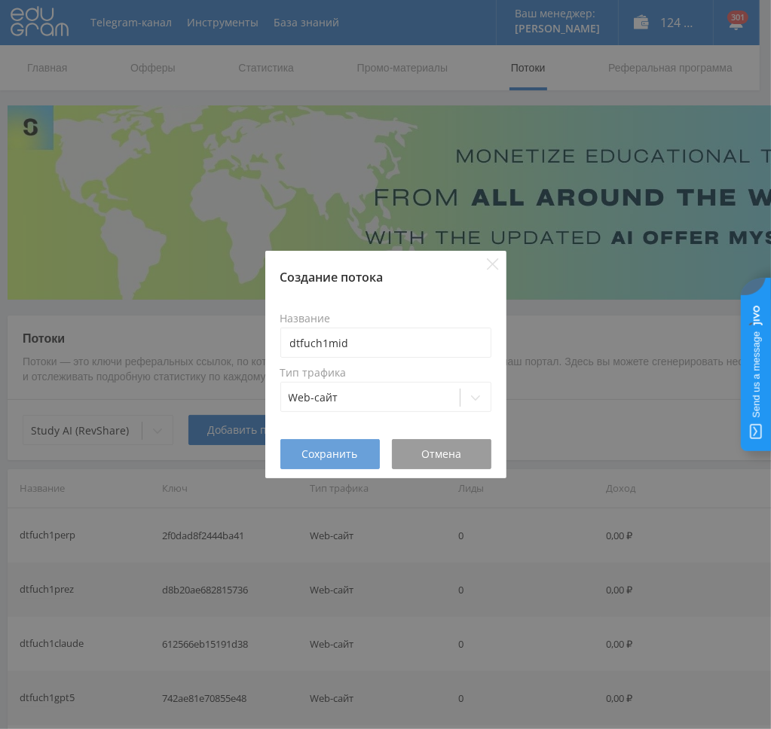
click at [337, 450] on span "Сохранить" at bounding box center [330, 454] width 56 height 12
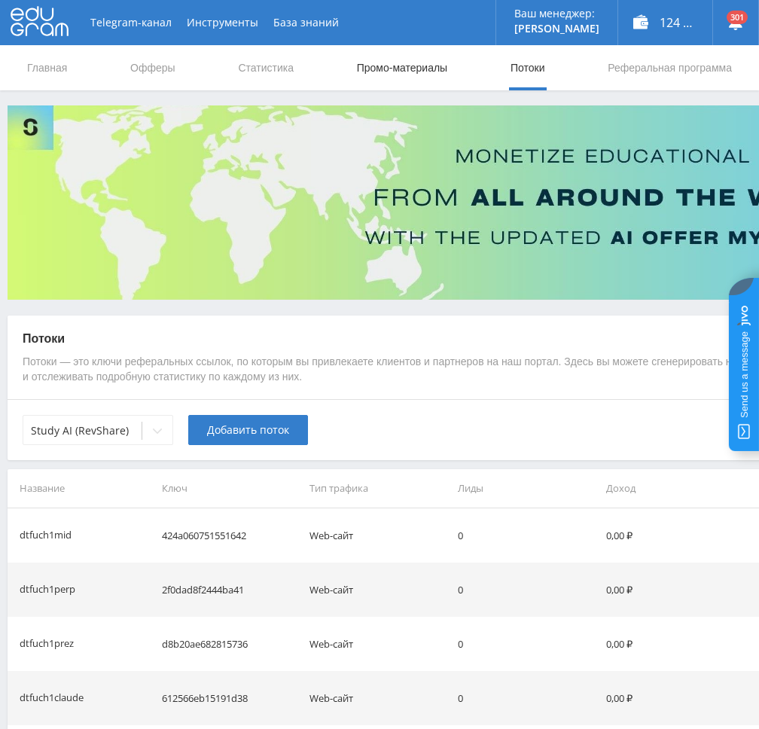
click at [387, 66] on link "Промо-материалы" at bounding box center [402, 67] width 93 height 45
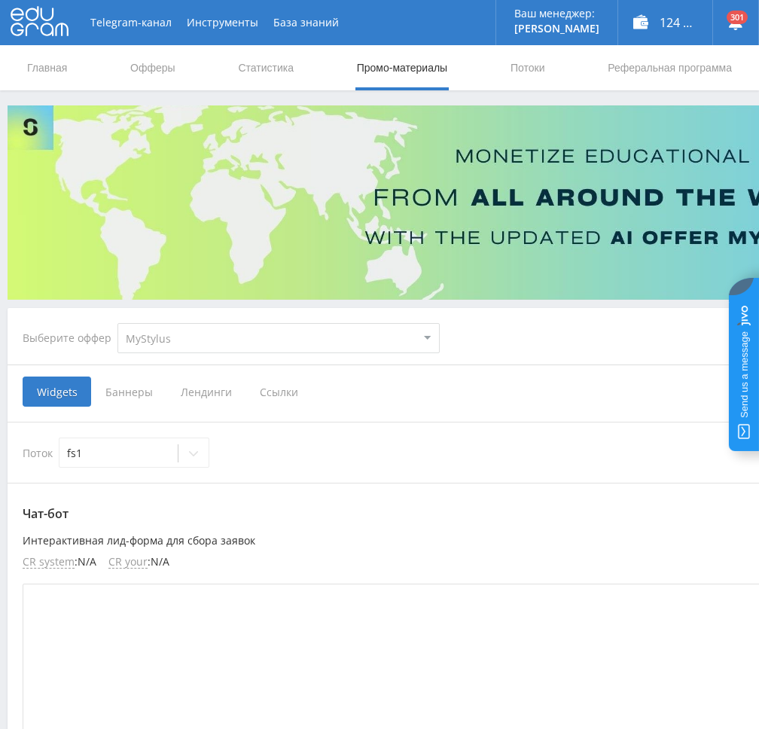
click at [259, 340] on select "MyStylus MyStylus - Revshare Кампус AI Studybay Автор24 Studybay Brazil Study A…" at bounding box center [279, 338] width 322 height 30
select select "340"
click at [118, 323] on select "MyStylus MyStylus - Revshare Кампус AI Studybay Автор24 Studybay Brazil Study A…" at bounding box center [279, 338] width 322 height 30
click at [202, 384] on span "Ссылки" at bounding box center [199, 392] width 67 height 30
click at [0, 0] on input "Ссылки" at bounding box center [0, 0] width 0 height 0
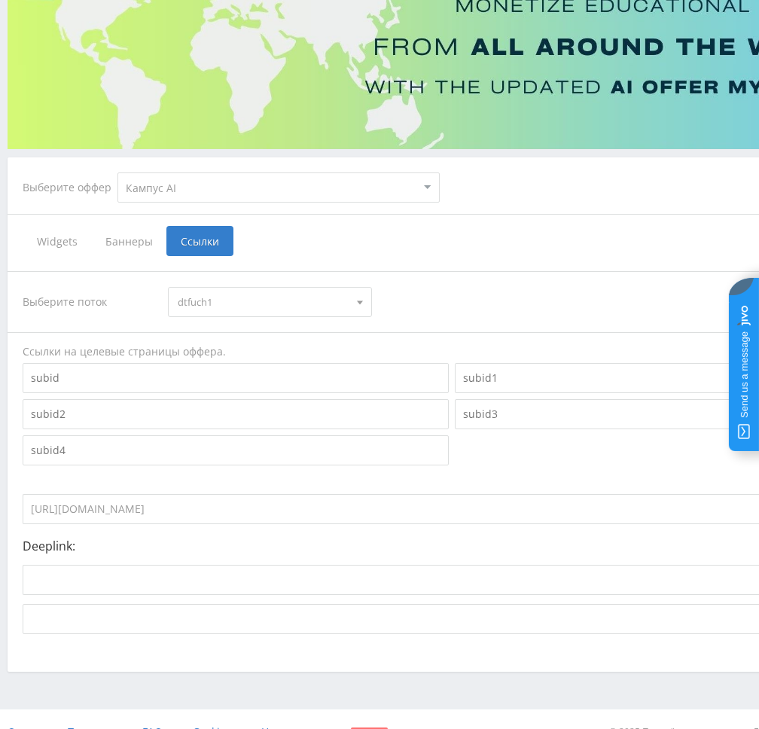
scroll to position [176, 0]
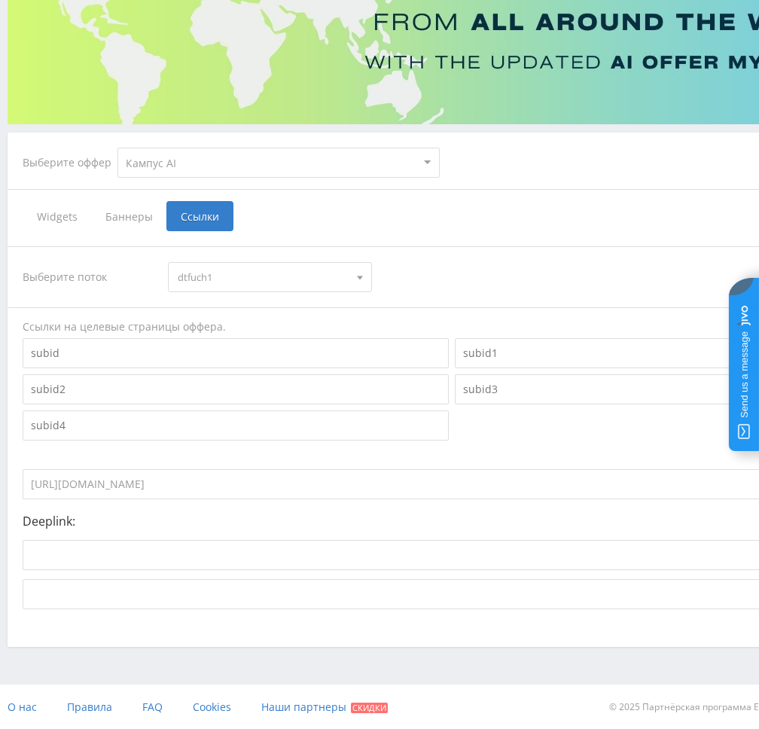
click at [250, 486] on input "https://eduforms.org?rid=7d352ecf838b61c9" at bounding box center [399, 484] width 753 height 30
click at [181, 165] on select "MyStylus MyStylus - Revshare Кампус AI Studybay Автор24 Studybay Brazil Study A…" at bounding box center [279, 163] width 322 height 30
select select "376"
click at [118, 148] on select "MyStylus MyStylus - Revshare Кампус AI Studybay Автор24 Studybay Brazil Study A…" at bounding box center [279, 163] width 322 height 30
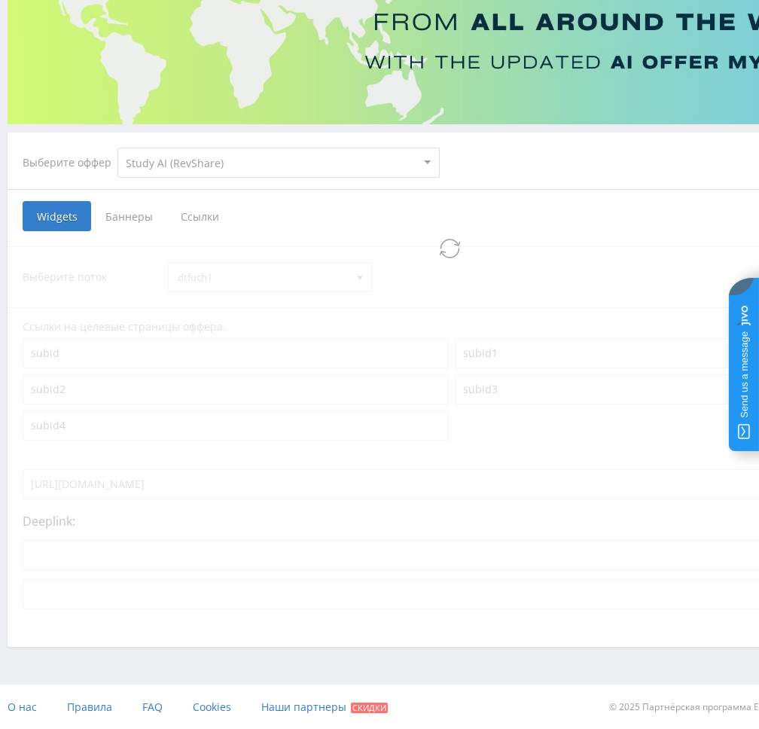
scroll to position [11, 0]
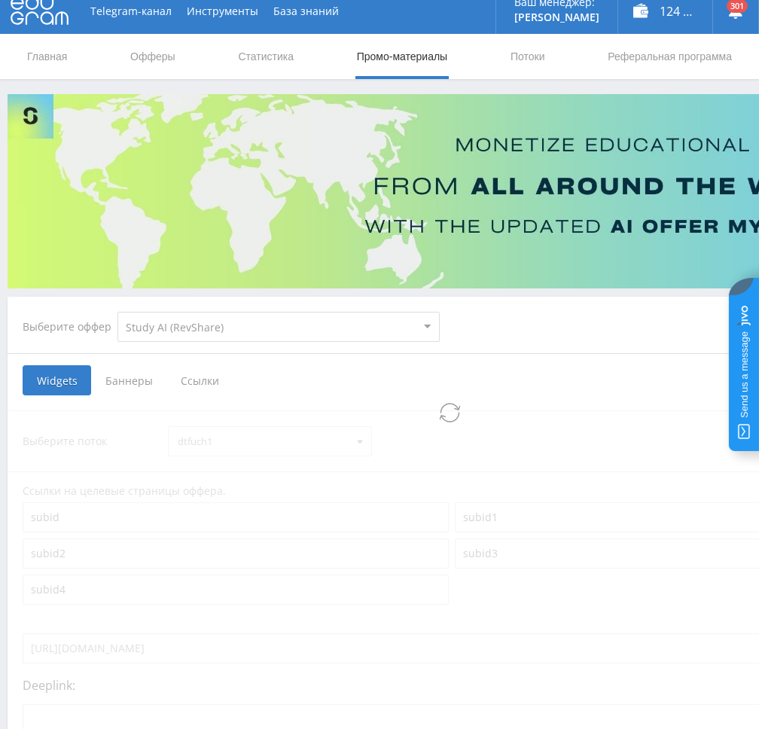
select select "376"
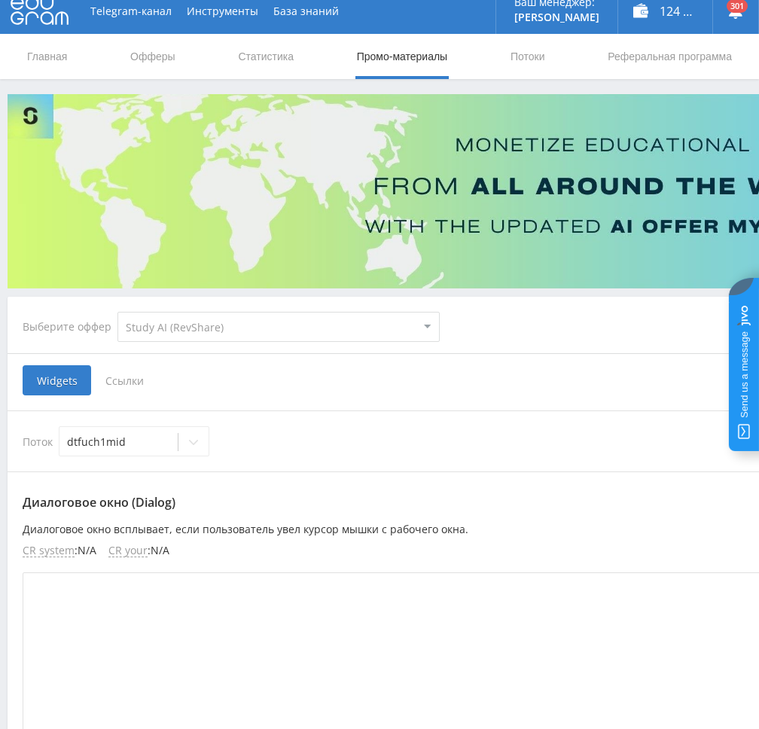
click at [119, 384] on span "Ссылки" at bounding box center [124, 380] width 67 height 30
click at [0, 0] on input "Ссылки" at bounding box center [0, 0] width 0 height 0
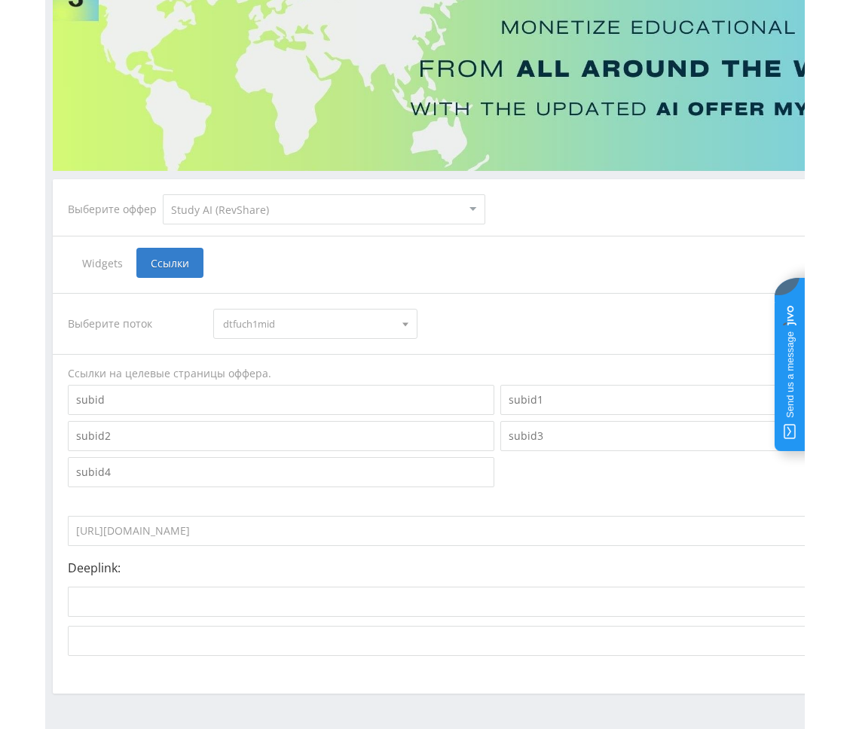
scroll to position [176, 0]
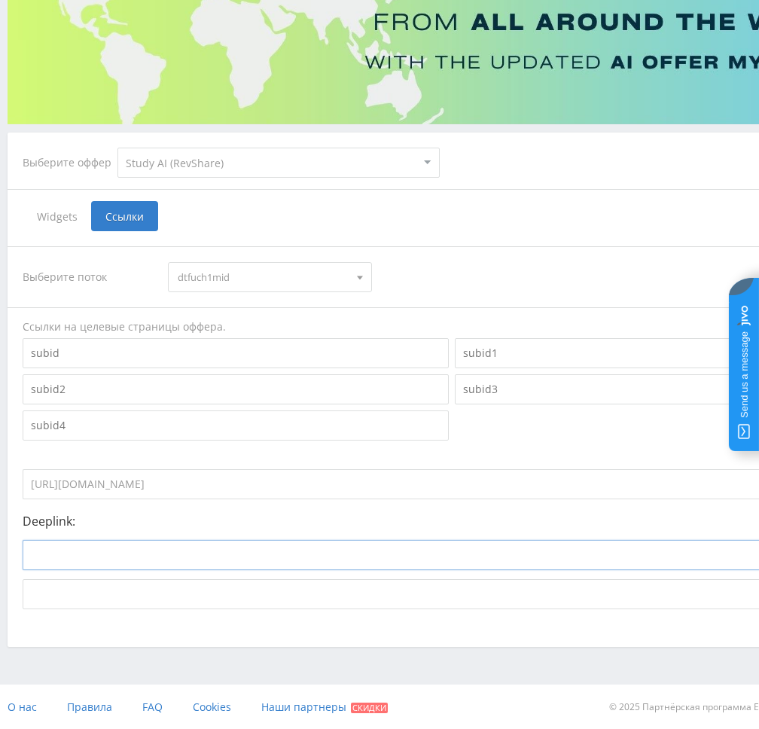
click at [270, 560] on input at bounding box center [393, 555] width 741 height 30
paste input "https://study24.ai/chat/midjourney_toe_bot"
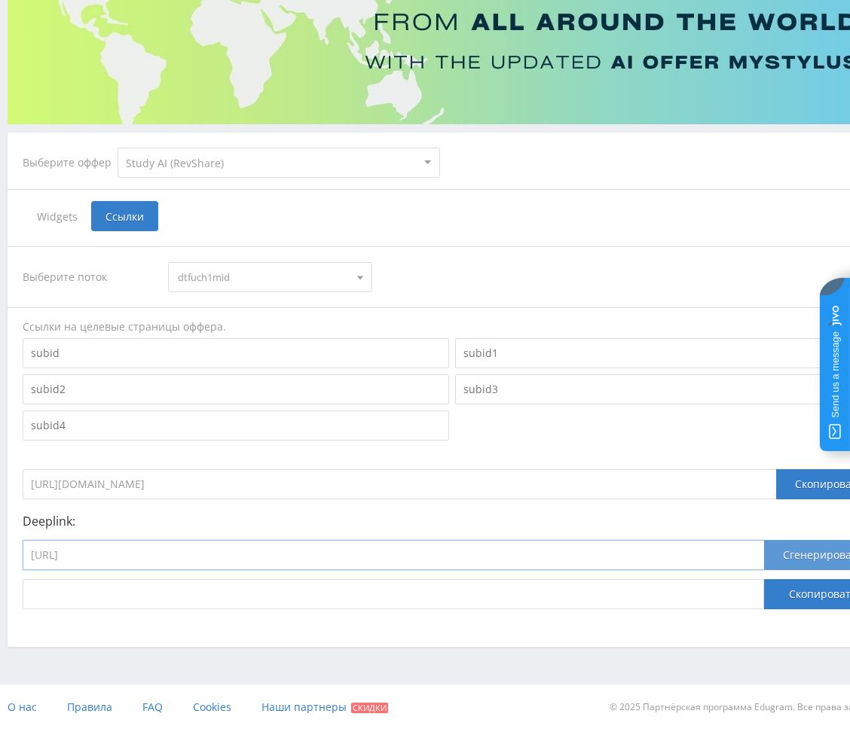
type input "https://study24.ai/chat/midjourney_toe_bot"
click at [759, 557] on button "Сгенерировать" at bounding box center [823, 555] width 118 height 30
click at [759, 590] on button "Скопировать" at bounding box center [823, 594] width 118 height 30
click at [169, 156] on select "MyStylus MyStylus - Revshare Кампус AI Studybay Автор24 Studybay Brazil Study A…" at bounding box center [279, 163] width 322 height 30
drag, startPoint x: 171, startPoint y: 156, endPoint x: 180, endPoint y: 188, distance: 33.6
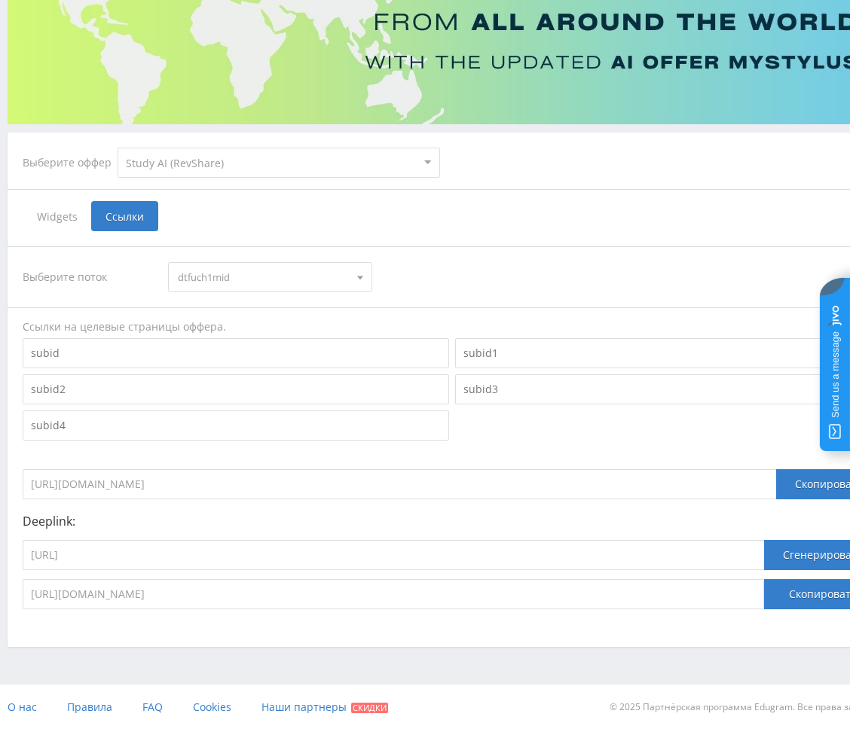
click at [171, 156] on select "MyStylus MyStylus - Revshare Кампус AI Studybay Автор24 Studybay Brazil Study A…" at bounding box center [279, 163] width 322 height 30
click at [221, 282] on span "dtfuch1mid" at bounding box center [263, 277] width 170 height 29
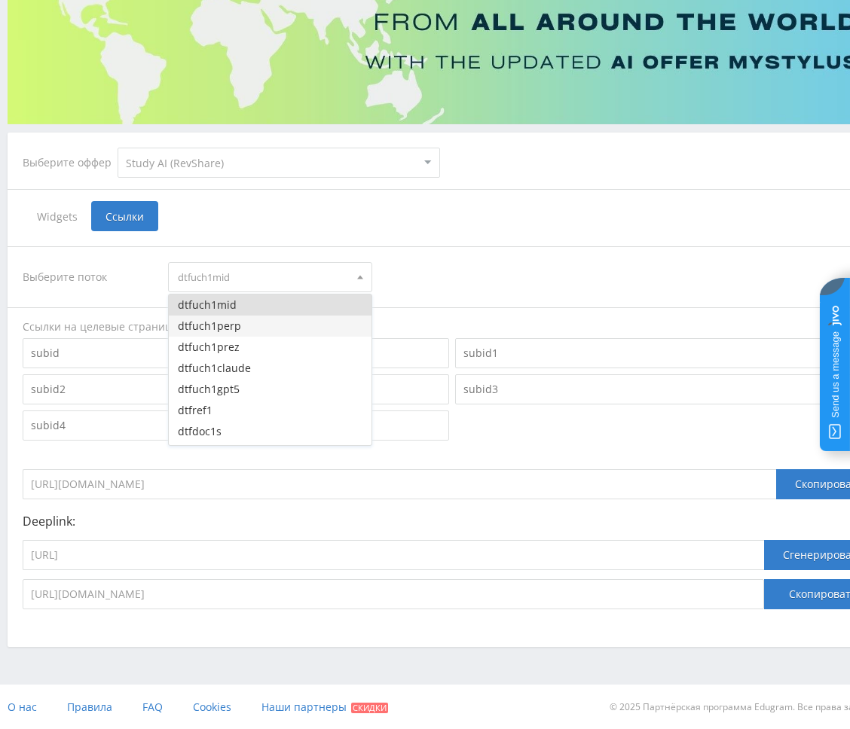
click at [233, 328] on button "dtfuch1perp" at bounding box center [270, 326] width 202 height 21
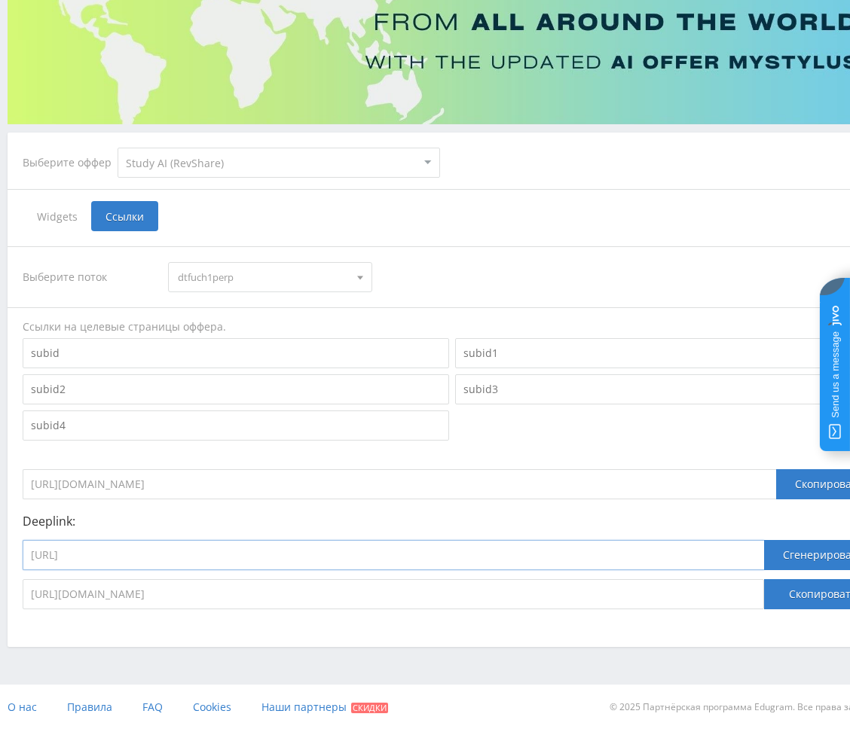
click at [253, 554] on input "https://study24.ai/chat/midjourney_toe_bot" at bounding box center [393, 555] width 741 height 30
click at [303, 484] on input "https://eduforms.org/?rid=2f0dad8f2444ba41" at bounding box center [399, 484] width 753 height 30
click at [316, 557] on input "https://study24.ai/chat/midjourney_toe_bot" at bounding box center [393, 555] width 741 height 30
paste input "eduforms.org/?rid=2f0dad8f2444ba41"
type input "https://eduforms.org/?rid=2f0dad8f2444ba41"
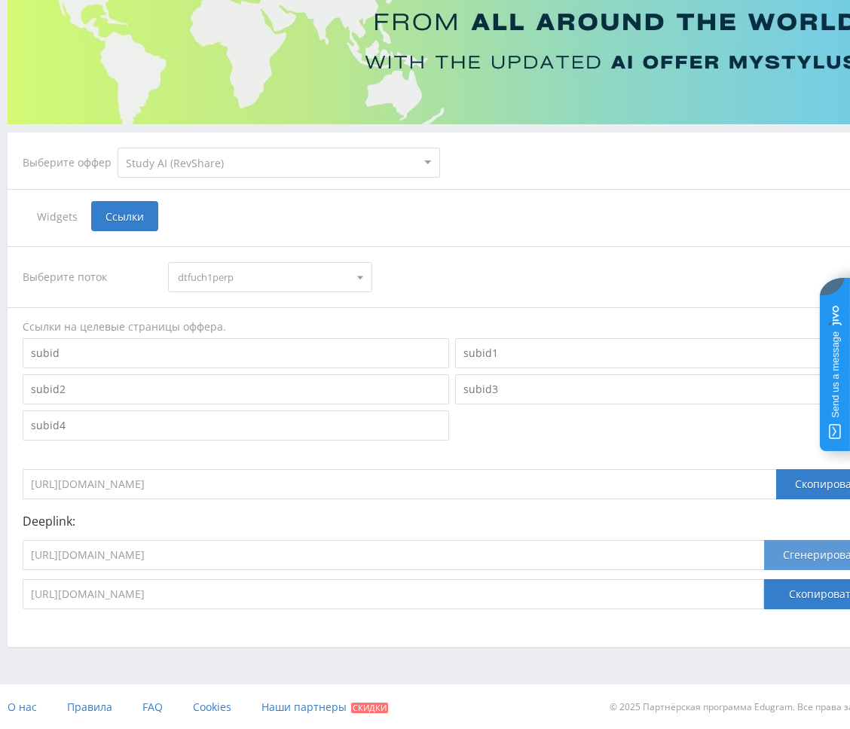
click at [759, 560] on button "Сгенерировать" at bounding box center [823, 555] width 118 height 30
click at [759, 600] on button "Скопировать" at bounding box center [823, 594] width 118 height 30
click at [246, 275] on span "dtfuch1perp" at bounding box center [263, 277] width 170 height 29
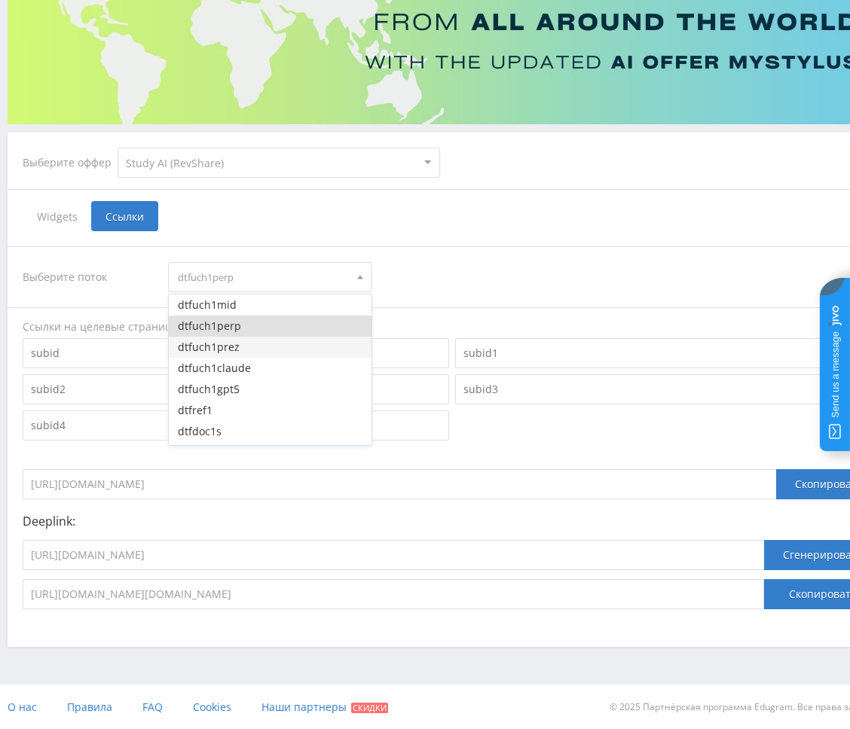
click at [246, 346] on button "dtfuch1prez" at bounding box center [270, 347] width 202 height 21
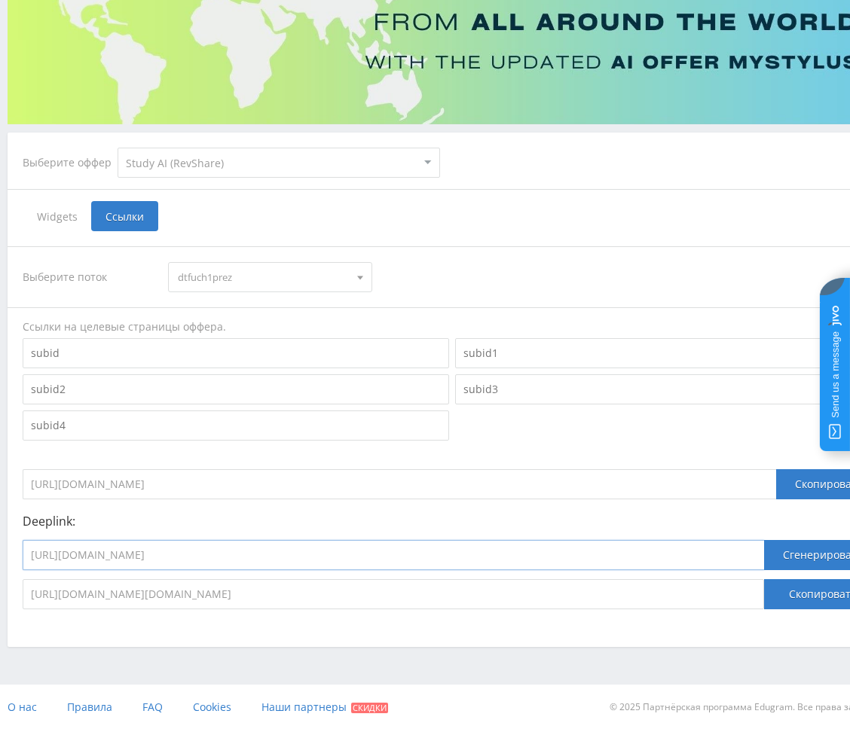
click at [289, 563] on input "https://eduforms.org/?rid=2f0dad8f2444ba41" at bounding box center [393, 555] width 741 height 30
paste input "study24.ai/chat/generate_presentation_plus_bot"
type input "https://study24.ai/chat/generate_presentation_plus_bot"
click at [759, 558] on button "Сгенерировать" at bounding box center [823, 555] width 118 height 30
click at [759, 594] on button "Скопировать" at bounding box center [823, 594] width 118 height 30
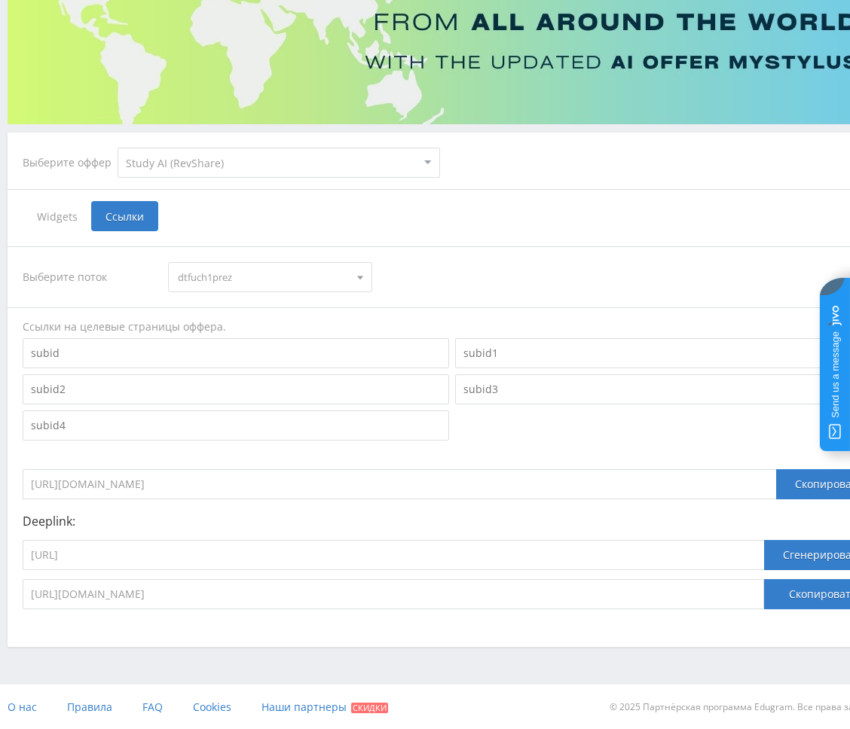
click at [248, 265] on span "dtfuch1prez" at bounding box center [263, 277] width 170 height 29
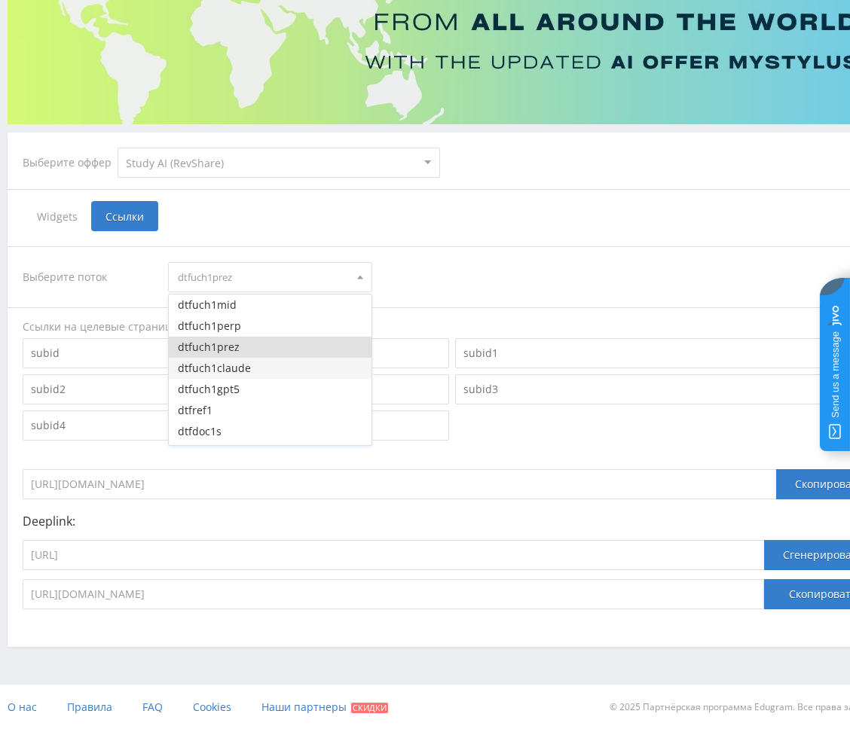
click at [240, 370] on button "dtfuch1claude" at bounding box center [270, 368] width 202 height 21
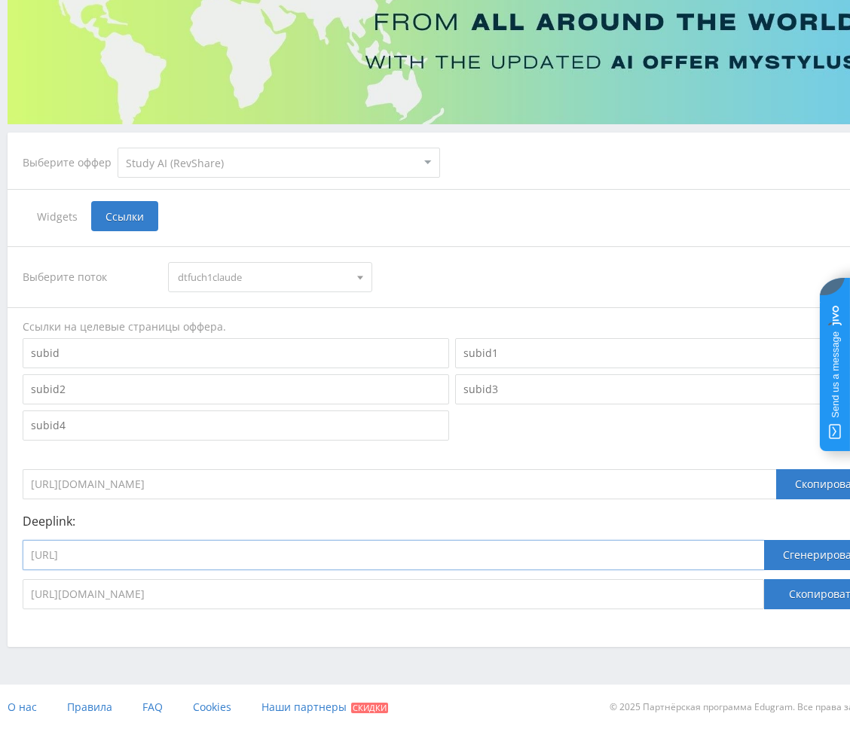
click at [296, 549] on input "https://study24.ai/chat/generate_presentation_plus_bot" at bounding box center [393, 555] width 741 height 30
paste input "claude_opus41"
type input "https://study24.ai/chat/claude_opus41"
click at [759, 555] on button "Сгенерировать" at bounding box center [823, 555] width 118 height 30
click at [759, 593] on button "Скопировать" at bounding box center [823, 594] width 118 height 30
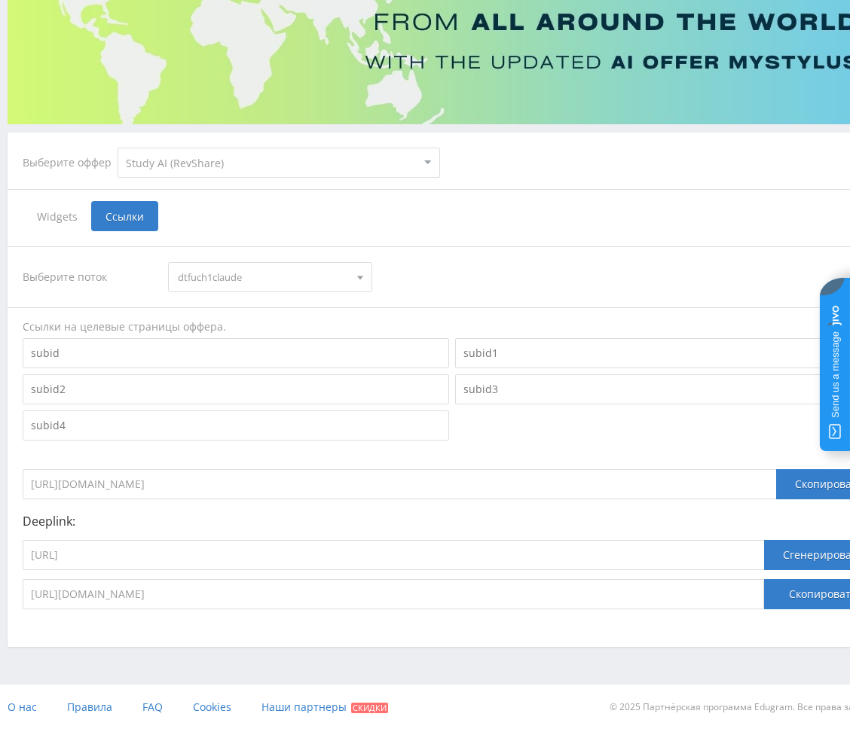
click at [241, 285] on span "dtfuch1claude" at bounding box center [263, 277] width 170 height 29
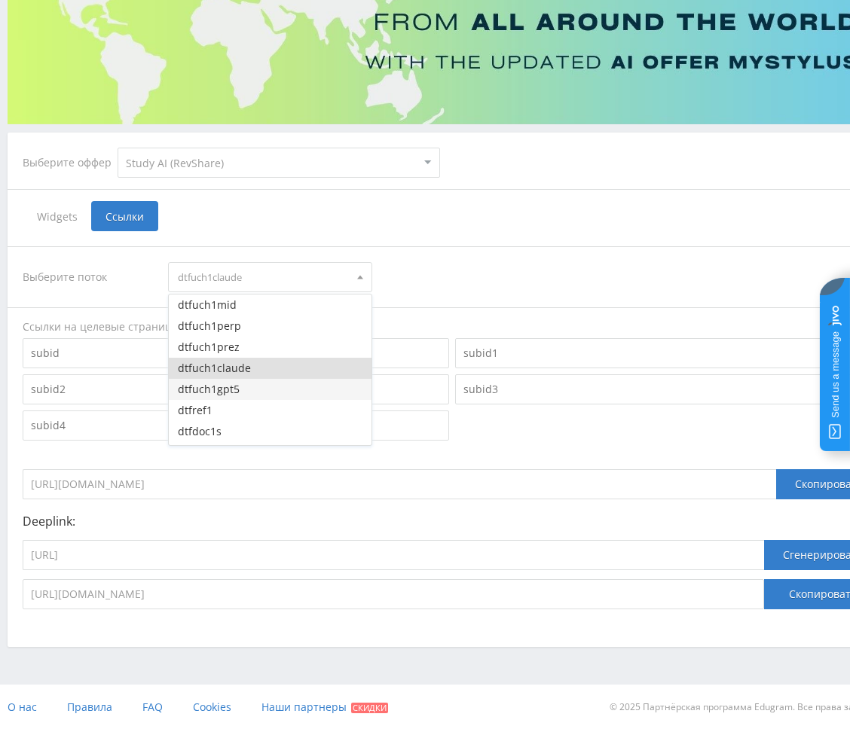
click at [241, 387] on button "dtfuch1gpt5" at bounding box center [270, 389] width 202 height 21
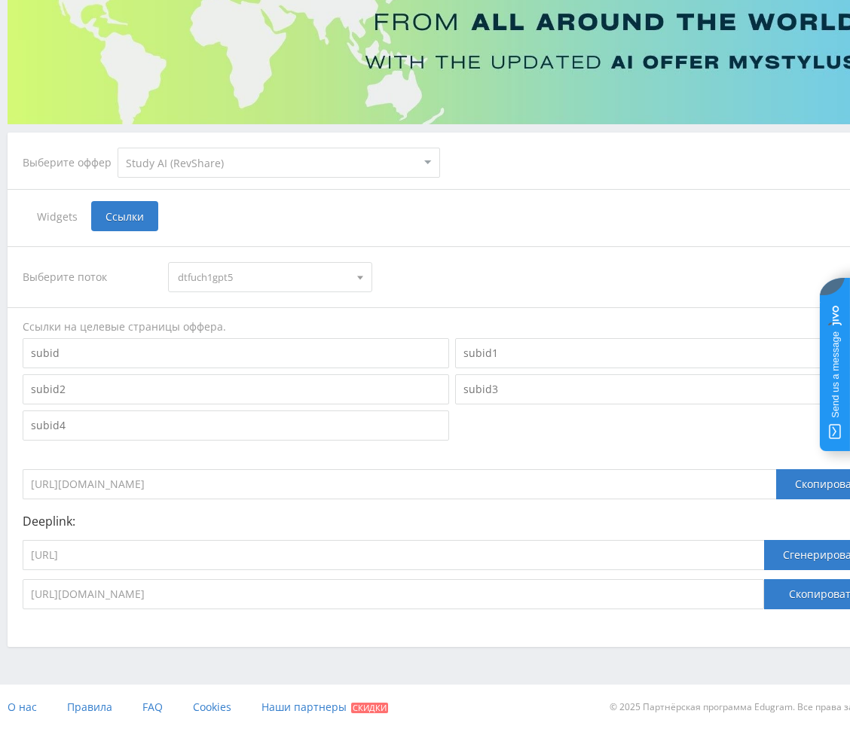
click at [267, 569] on div "https://study24.ai/chat/claude_opus41" at bounding box center [393, 559] width 741 height 39
click at [270, 560] on input "https://study24.ai/chat/claude_opus41" at bounding box center [393, 555] width 741 height 30
paste input "hat_gpt5"
type input "https://study24.ai/chat/chat_gpt5"
click at [759, 563] on button "Сгенерировать" at bounding box center [823, 555] width 118 height 30
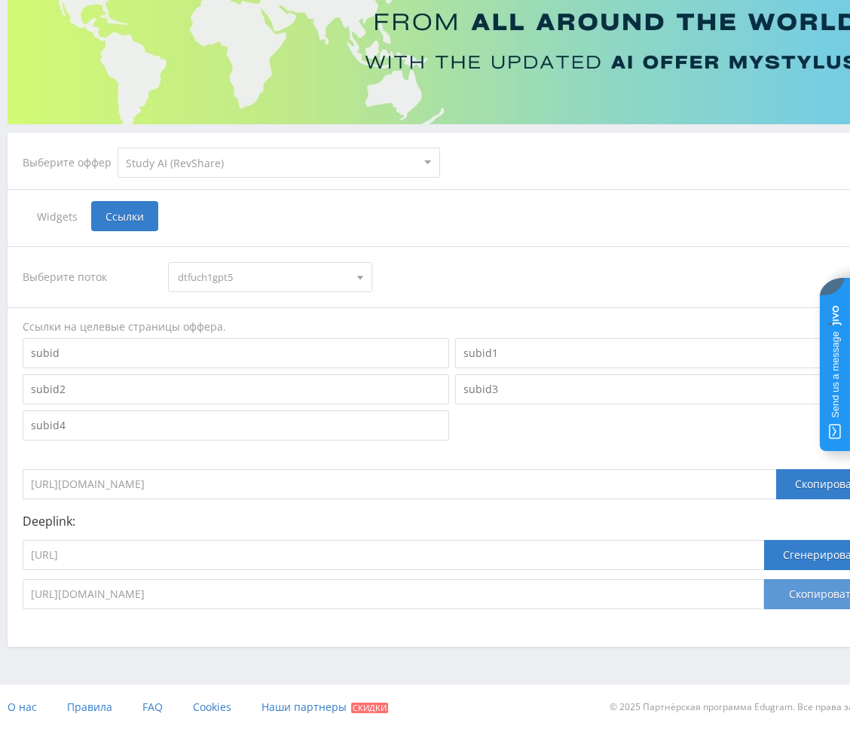
click at [759, 600] on button "Скопировать" at bounding box center [823, 594] width 118 height 30
click at [624, 429] on div at bounding box center [452, 389] width 865 height 108
click at [680, 221] on div "Widgets Ссылки" at bounding box center [452, 216] width 859 height 30
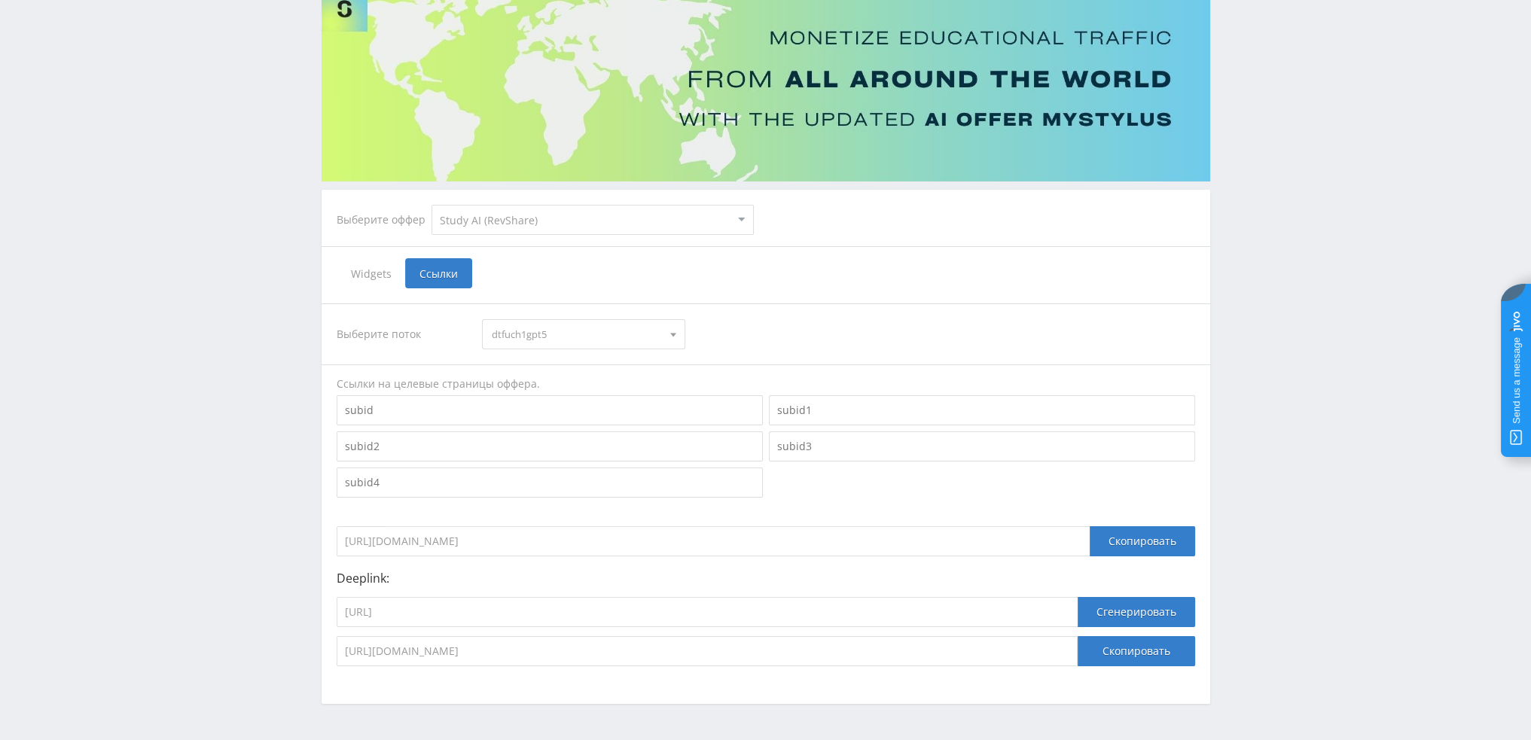
scroll to position [0, 0]
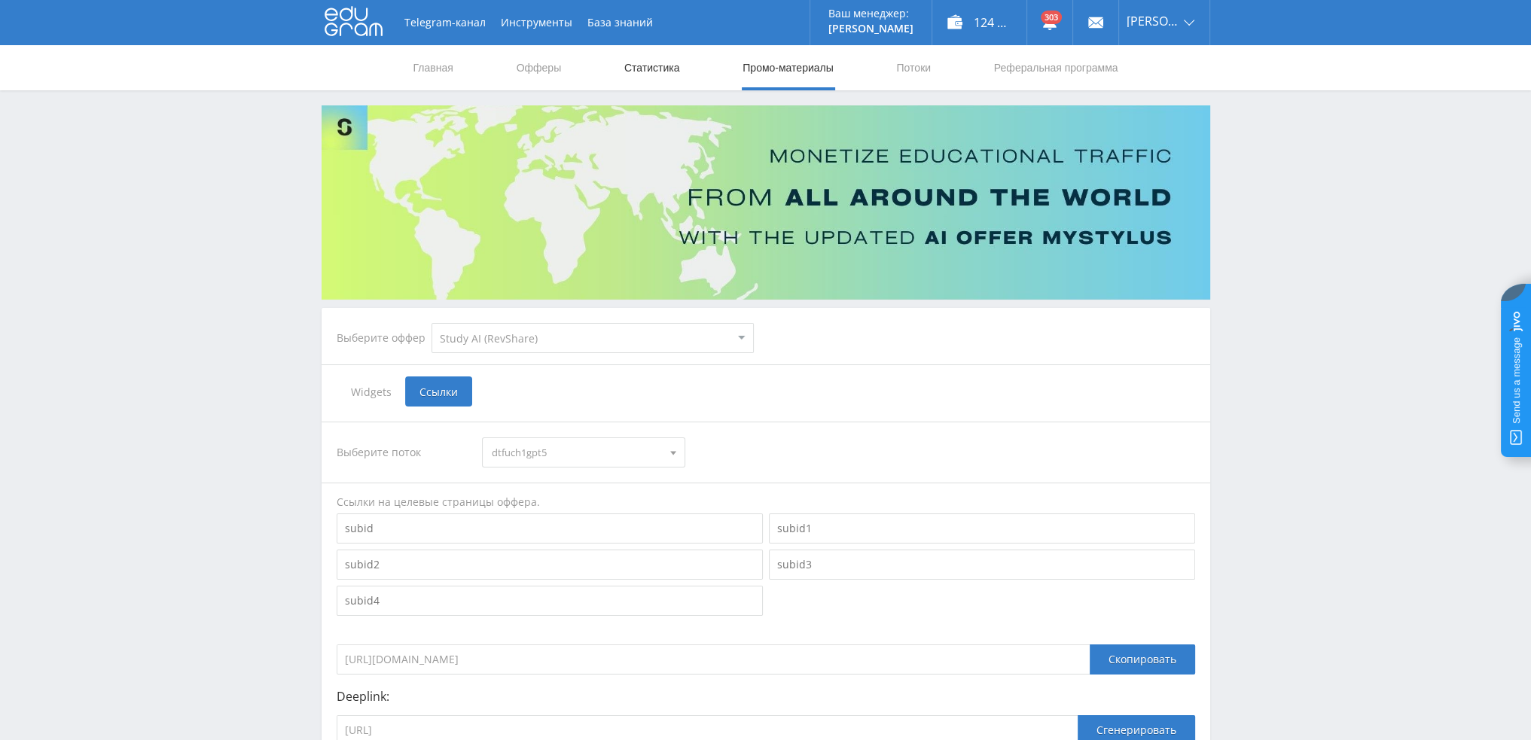
click at [664, 60] on link "Статистика" at bounding box center [652, 67] width 59 height 45
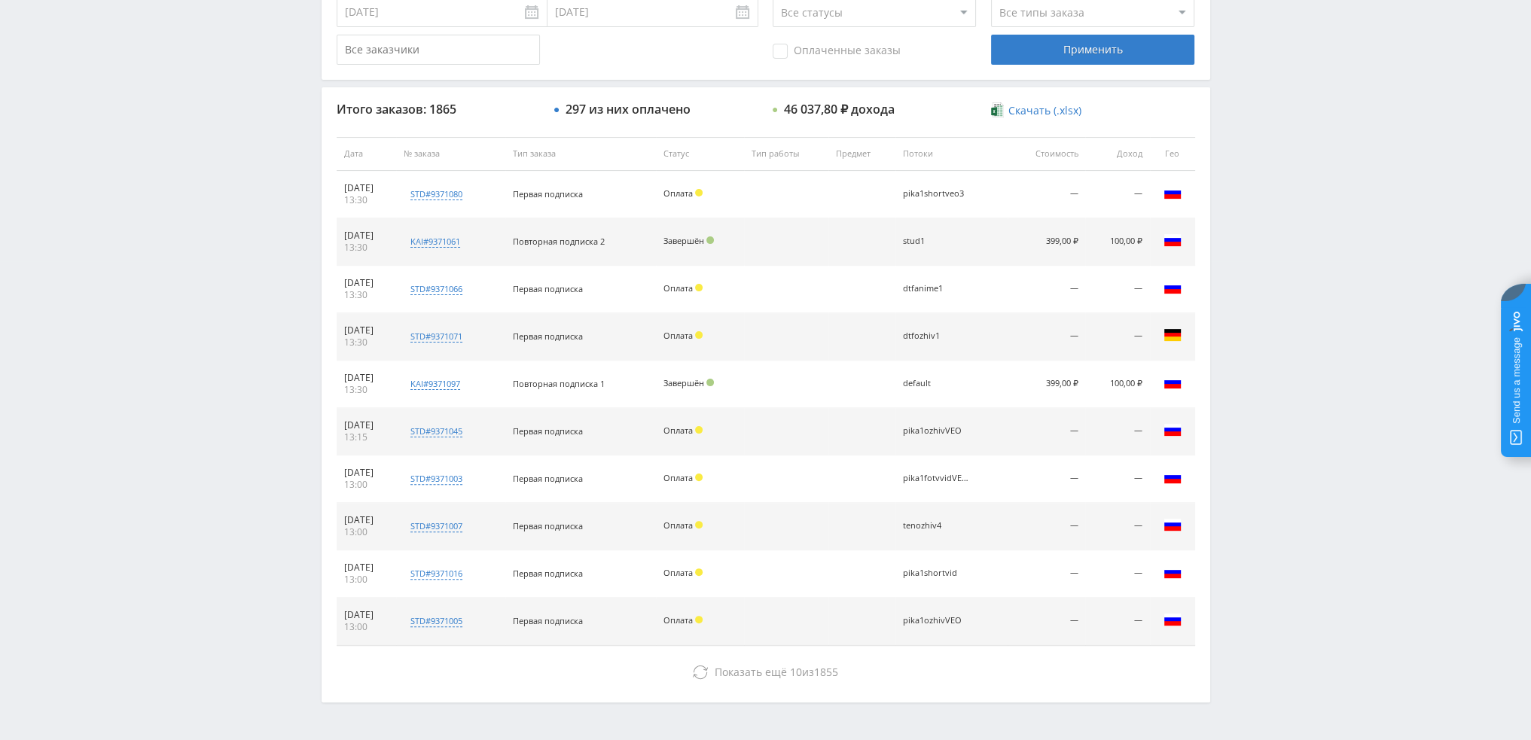
scroll to position [521, 0]
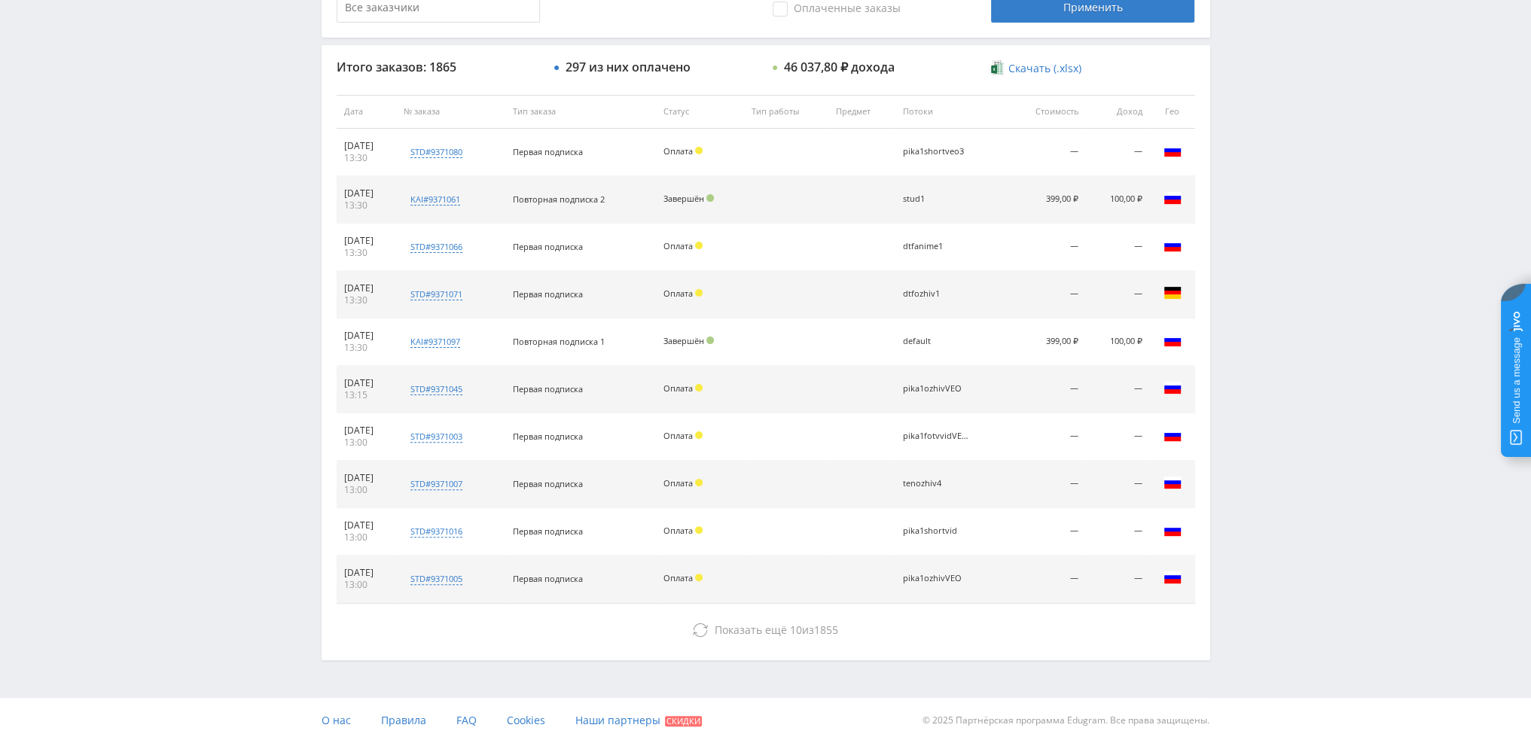
click at [759, 615] on div "Показать ещё 10 из 1855" at bounding box center [766, 630] width 859 height 30
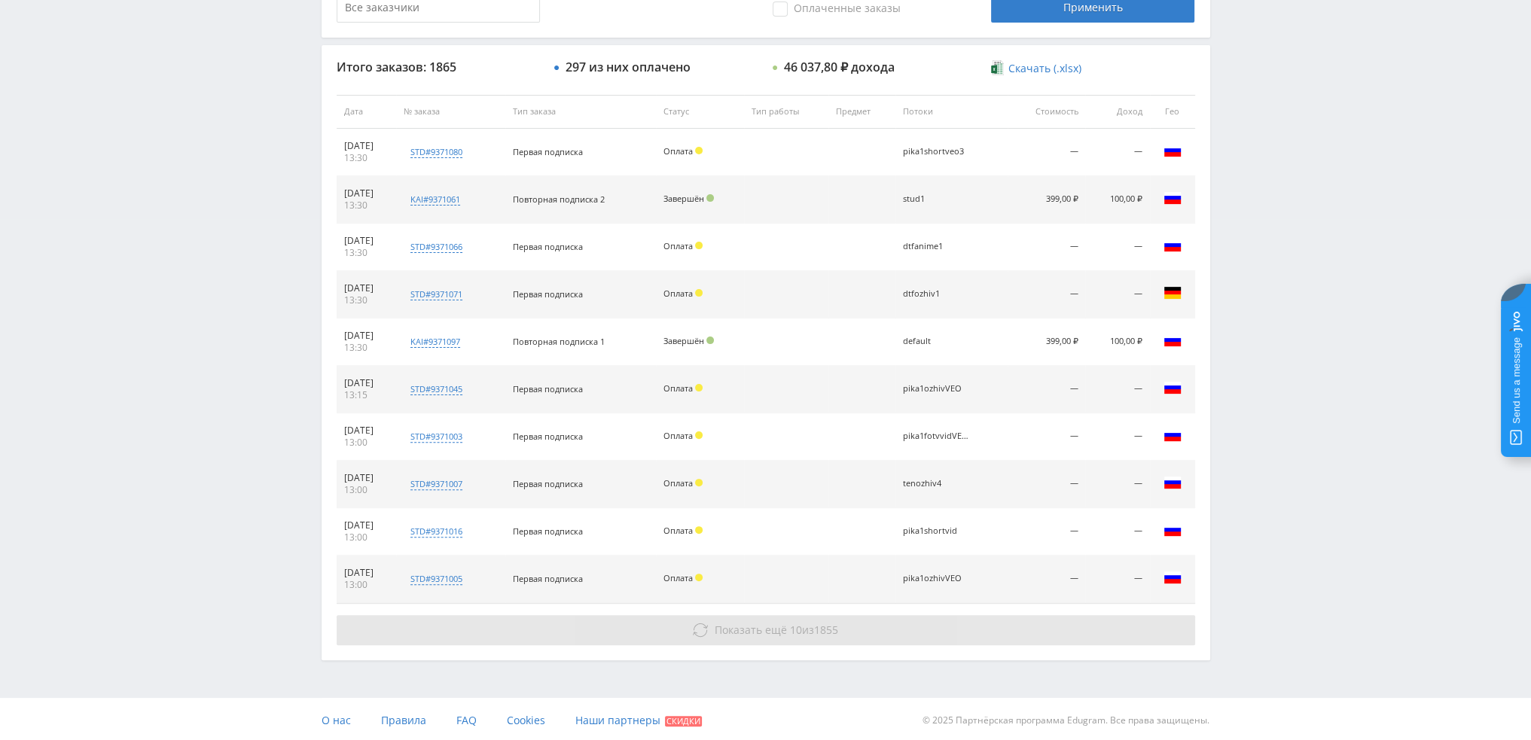
click at [759, 626] on span "1855" at bounding box center [826, 630] width 24 height 14
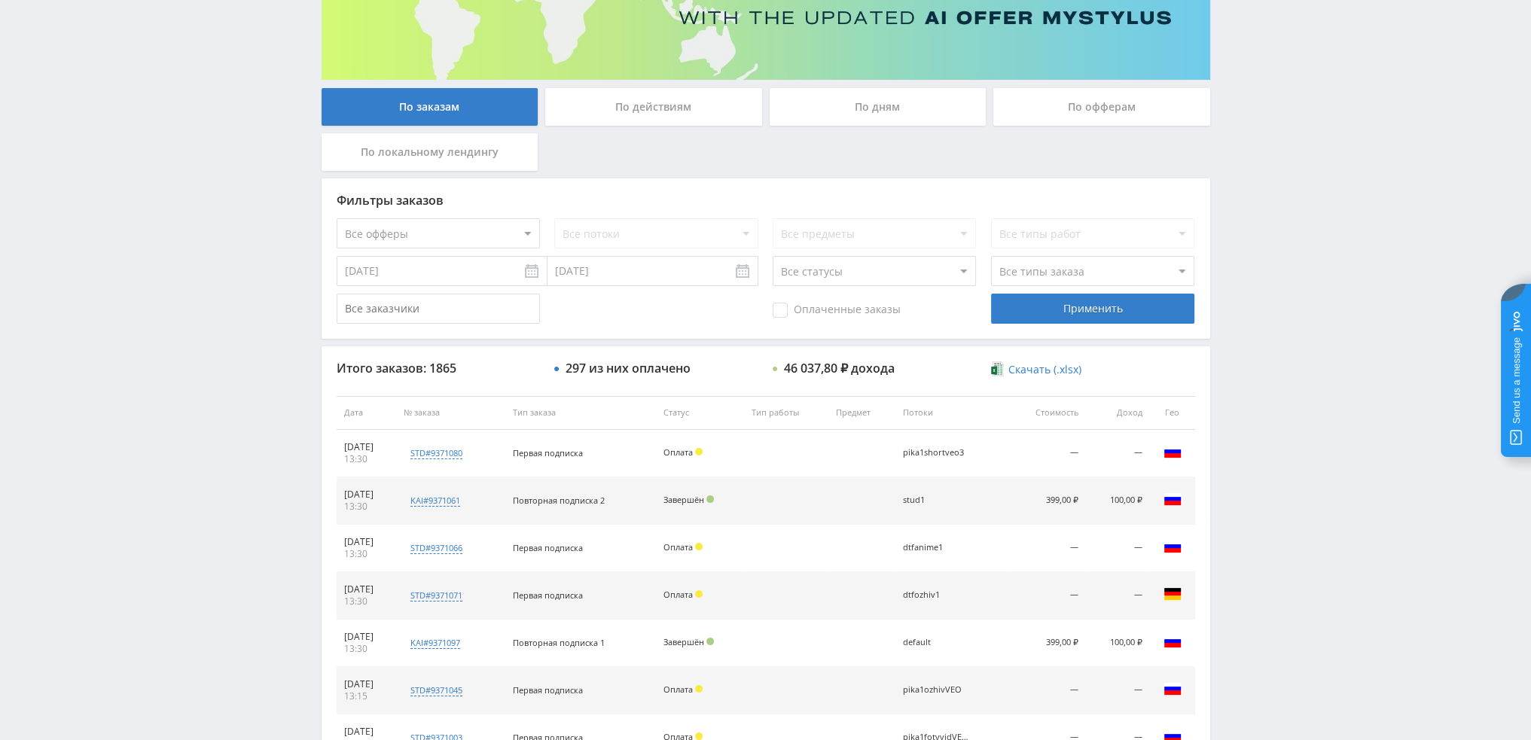
scroll to position [0, 0]
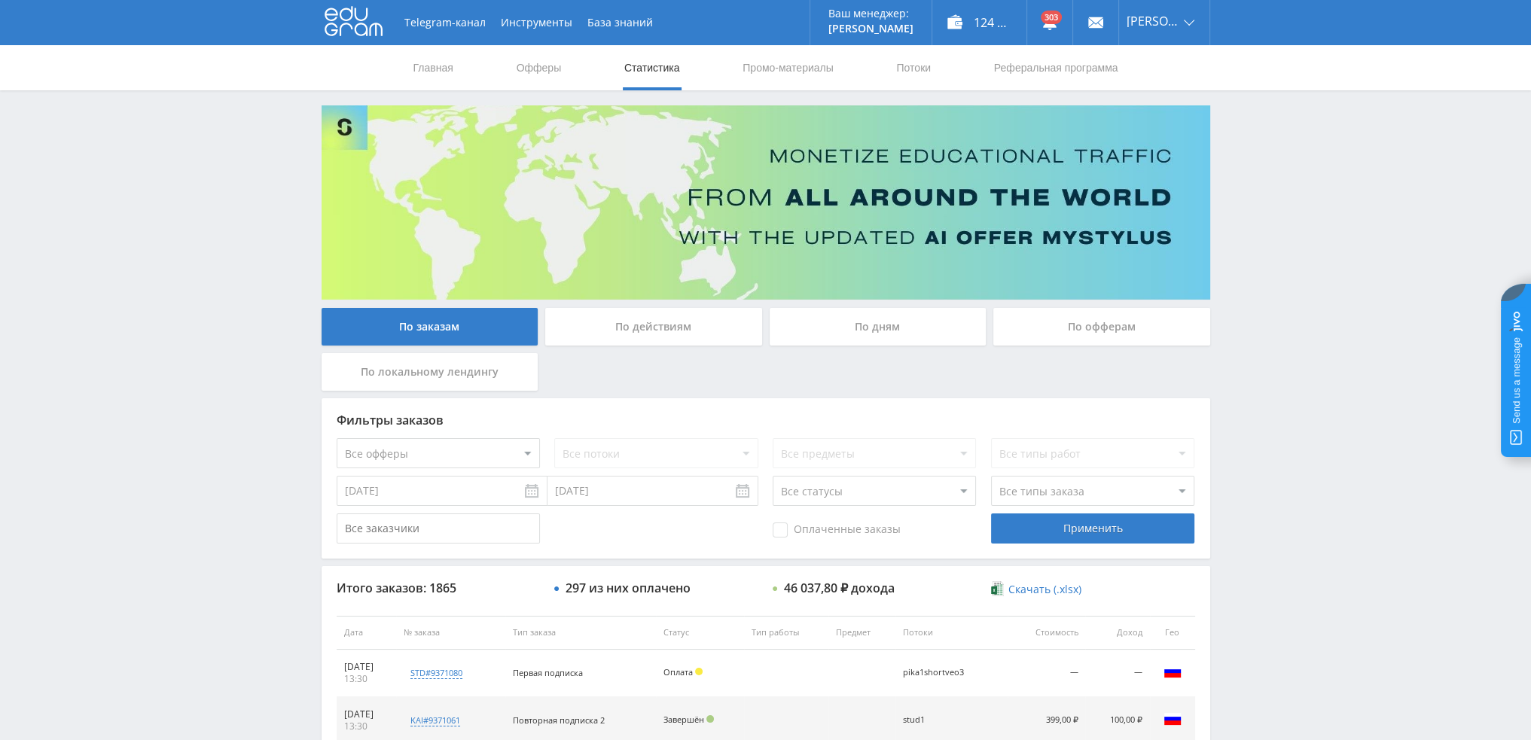
click at [759, 341] on div "По дням" at bounding box center [878, 327] width 217 height 38
click at [0, 0] on input "По дням" at bounding box center [0, 0] width 0 height 0
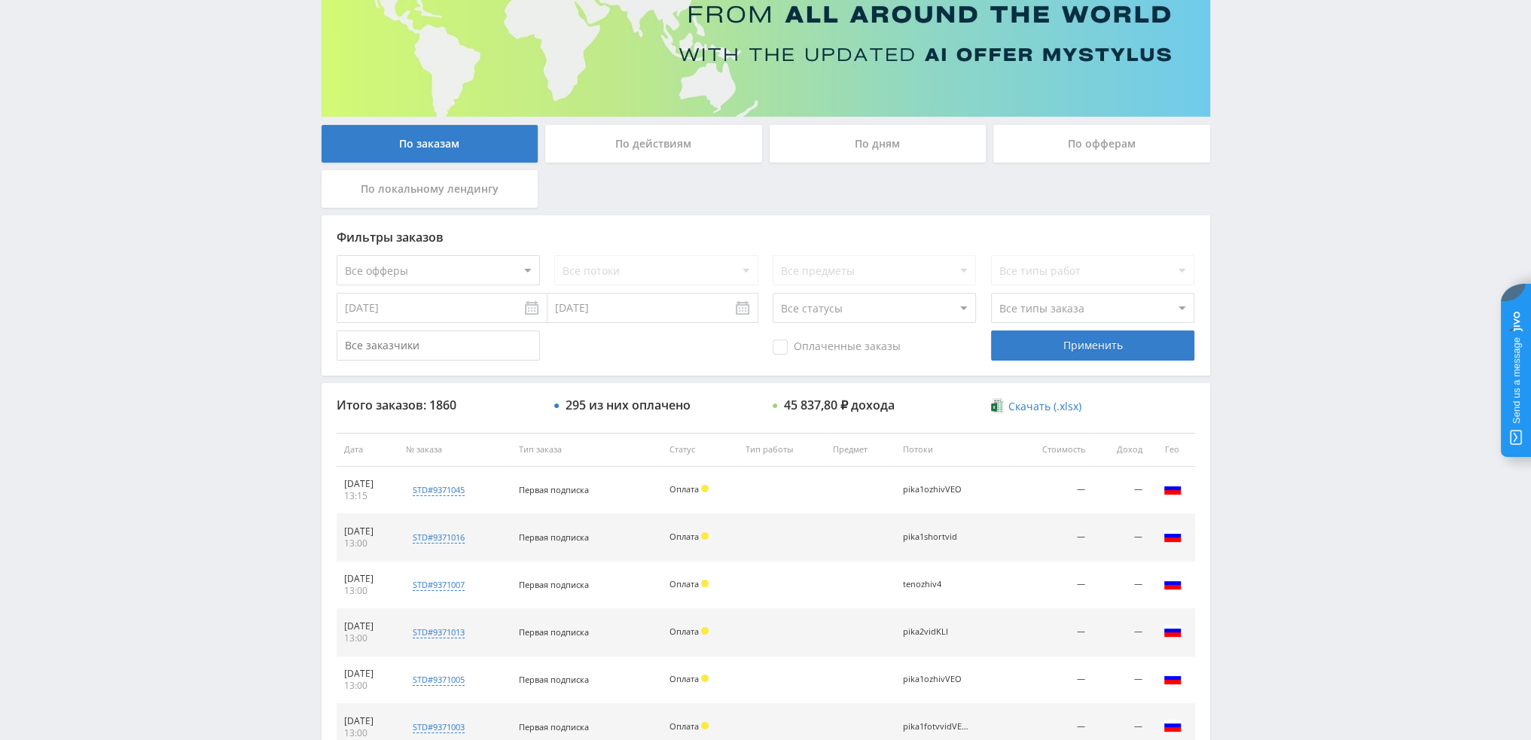
scroll to position [69, 0]
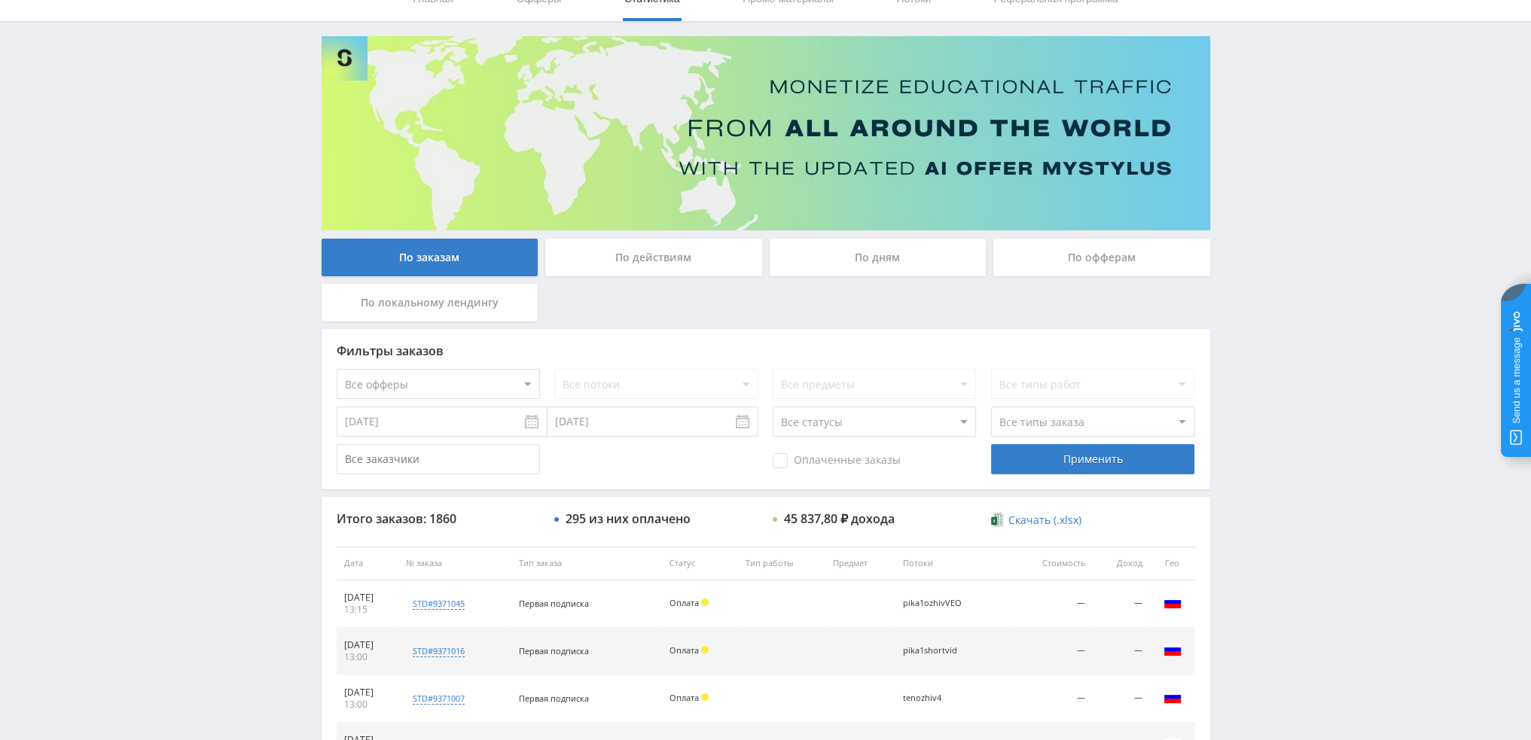
click at [903, 253] on div "По дням" at bounding box center [878, 258] width 217 height 38
click at [0, 0] on input "По дням" at bounding box center [0, 0] width 0 height 0
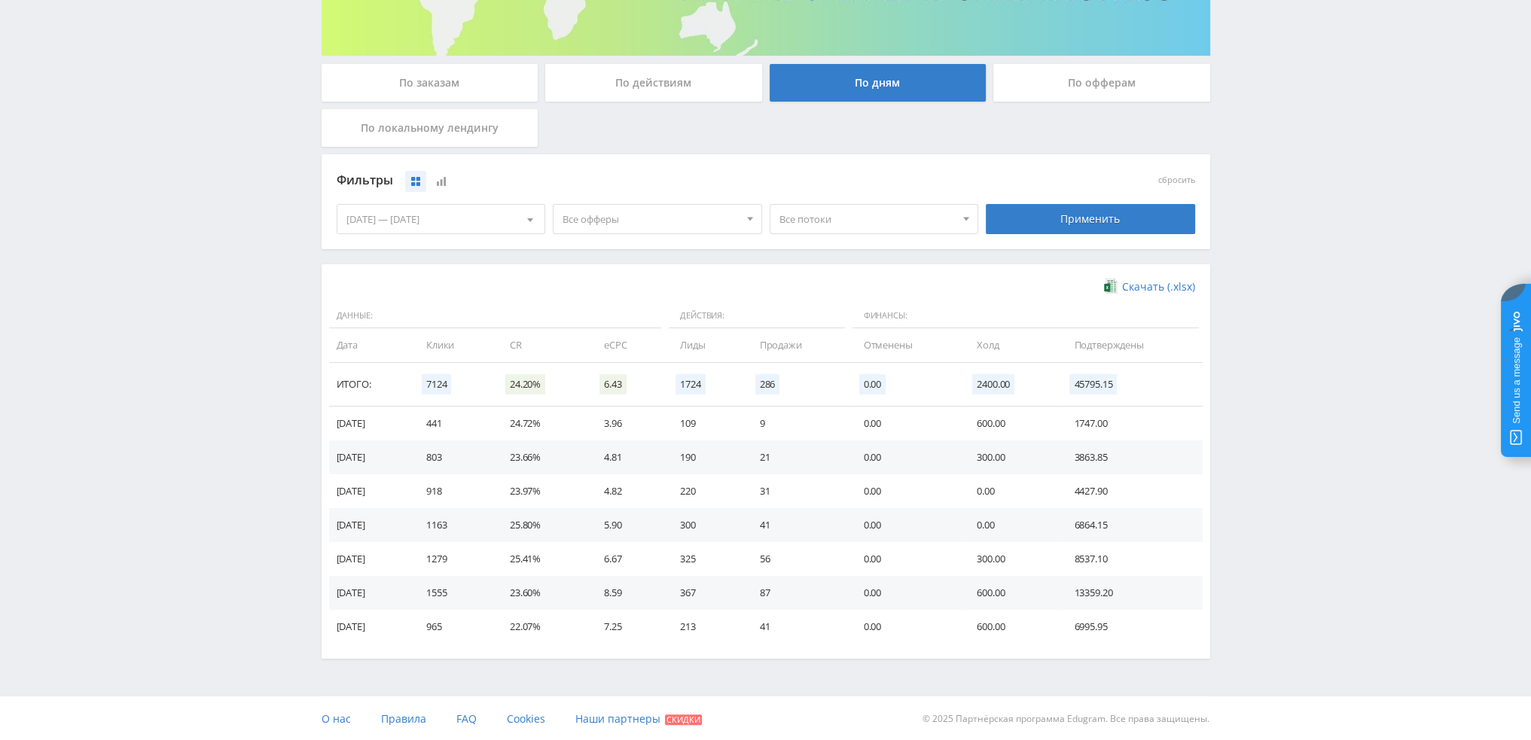
scroll to position [0, 0]
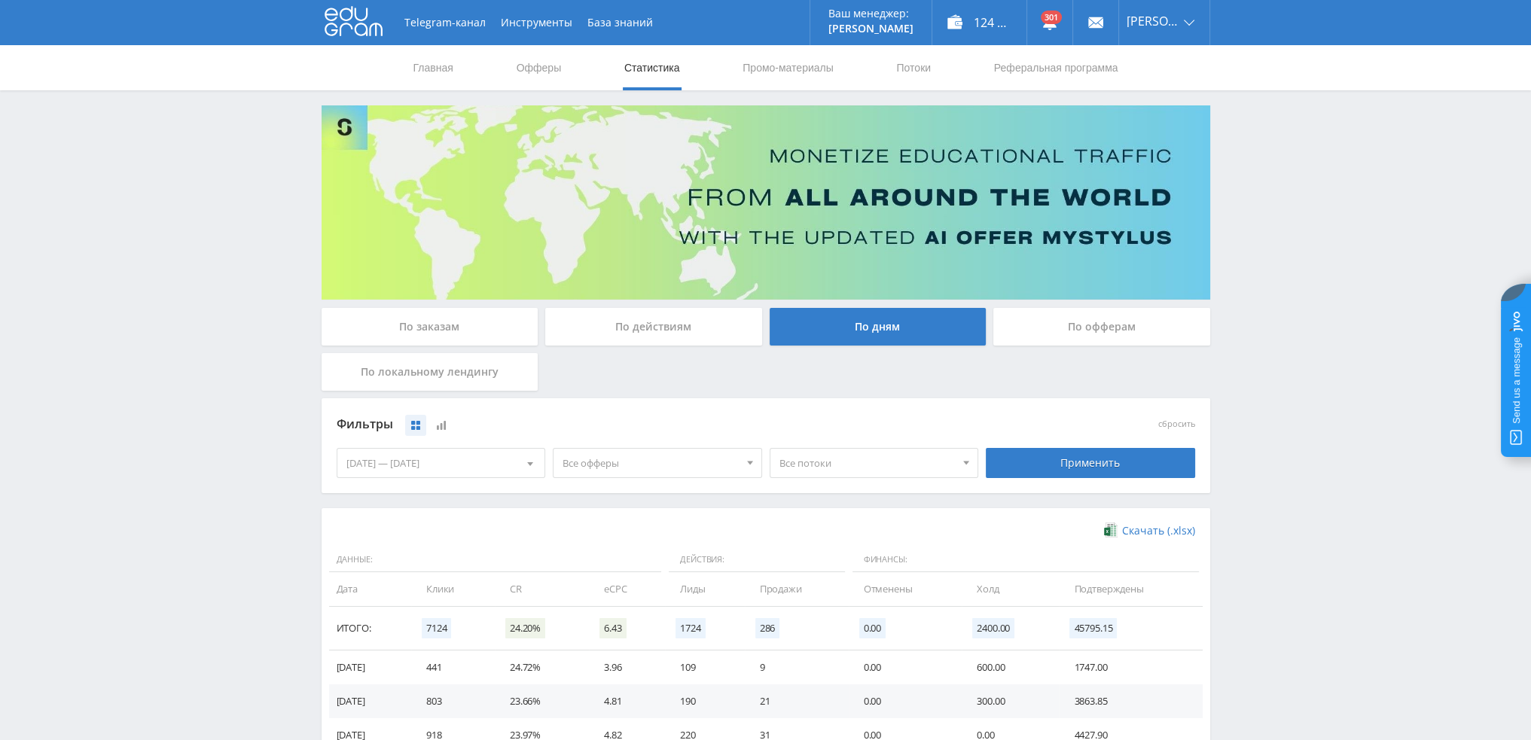
click at [1412, 324] on div "Telegram-канал Инструменты База знаний Ваш менеджер: Valeria Valeria Online @va…" at bounding box center [765, 493] width 1531 height 986
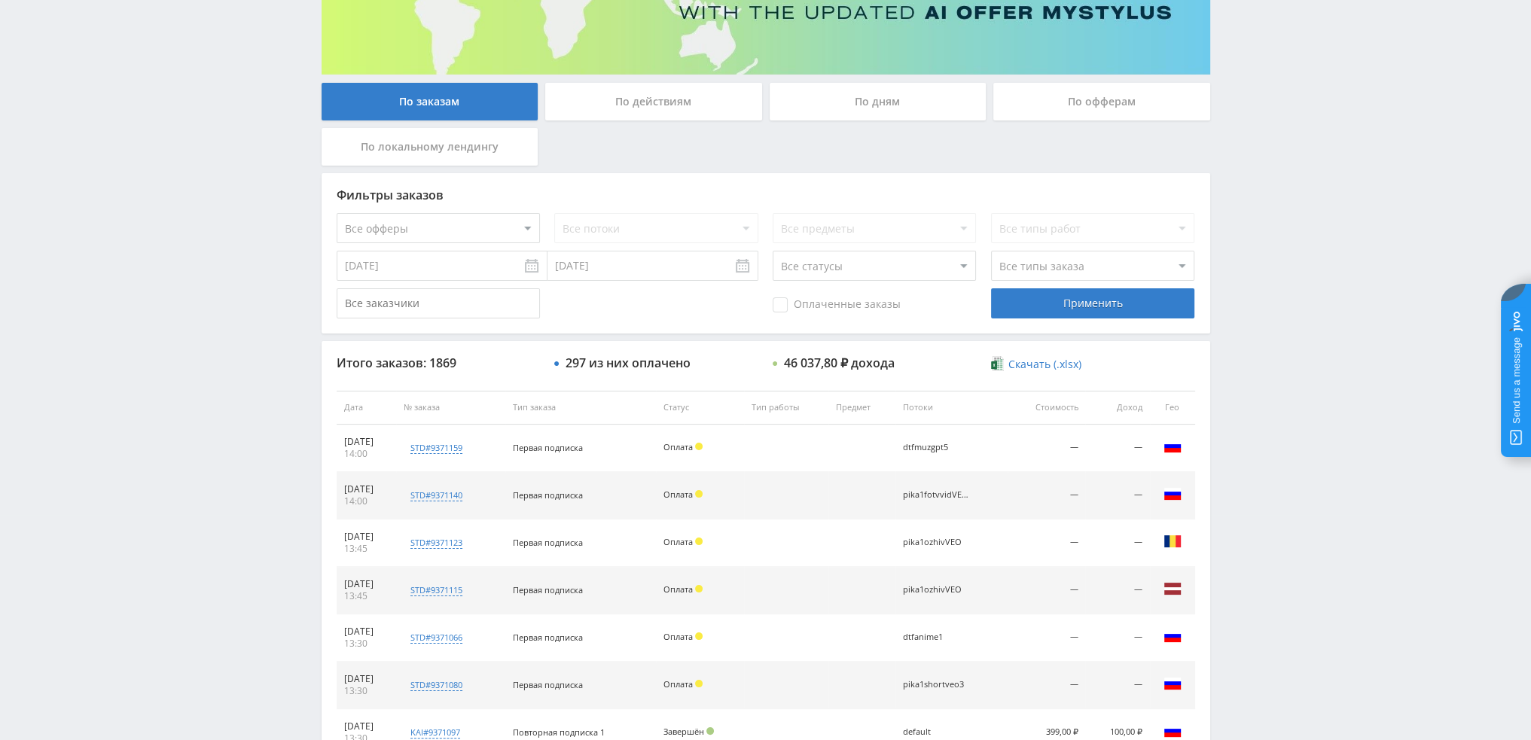
scroll to position [226, 0]
click at [869, 270] on select "Все статусы В аукционе В работе На гарантии Завершен Возврат Черновик" at bounding box center [874, 265] width 203 height 30
select select "3"
click at [773, 250] on select "Все статусы В аукционе В работе На гарантии Завершен Возврат Черновик" at bounding box center [874, 265] width 203 height 30
click at [1021, 301] on div "Применить" at bounding box center [1092, 303] width 203 height 30
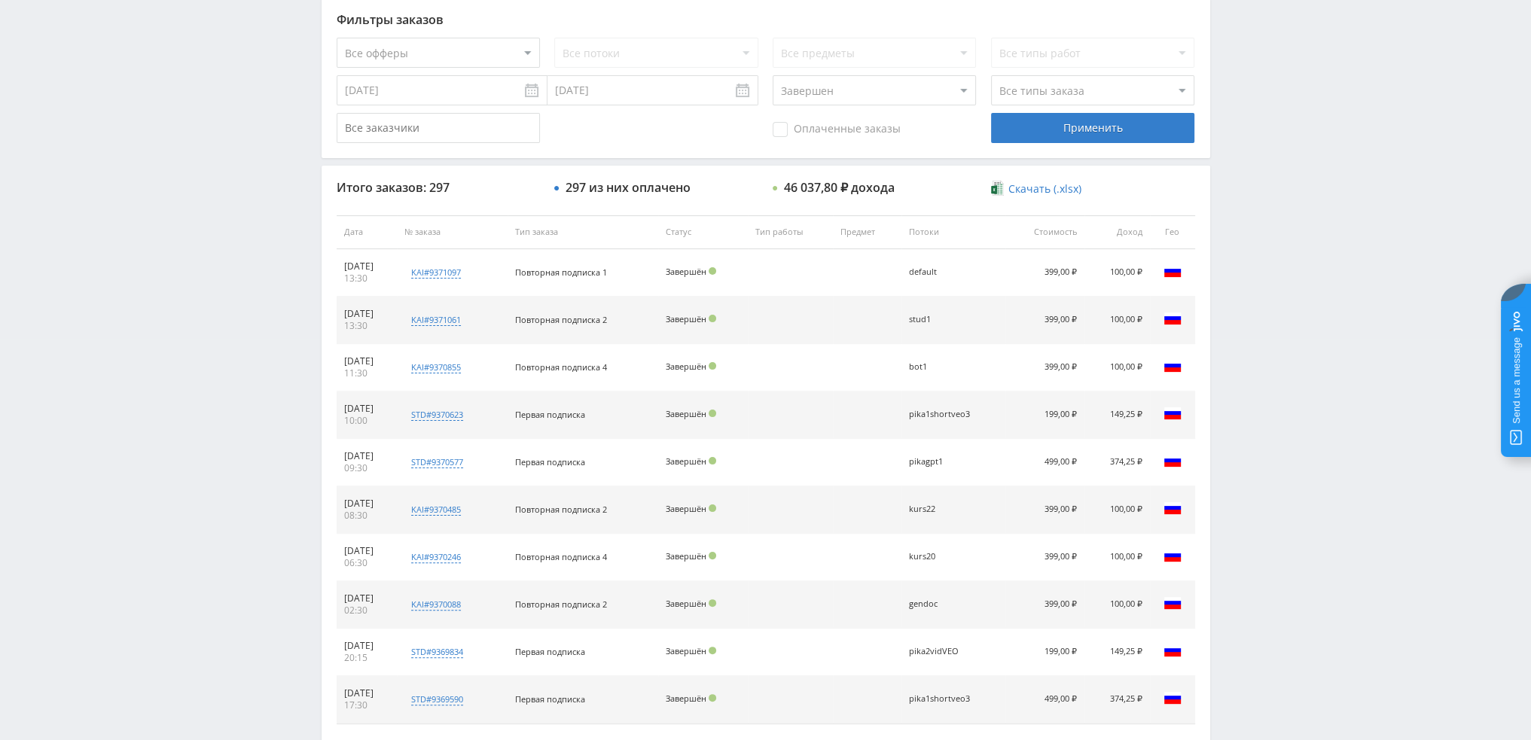
scroll to position [69, 0]
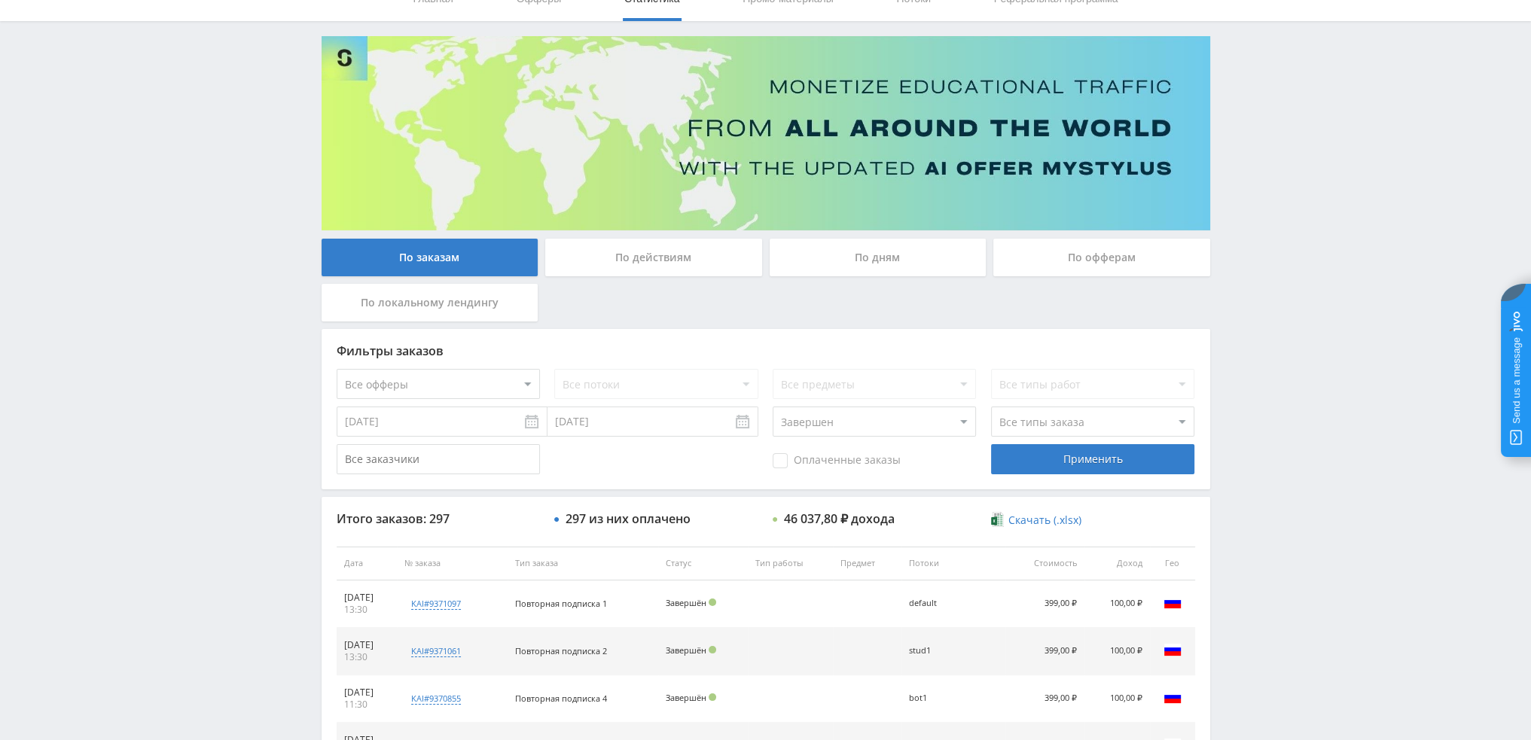
click at [909, 252] on div "По дням" at bounding box center [878, 258] width 217 height 38
click at [0, 0] on input "По дням" at bounding box center [0, 0] width 0 height 0
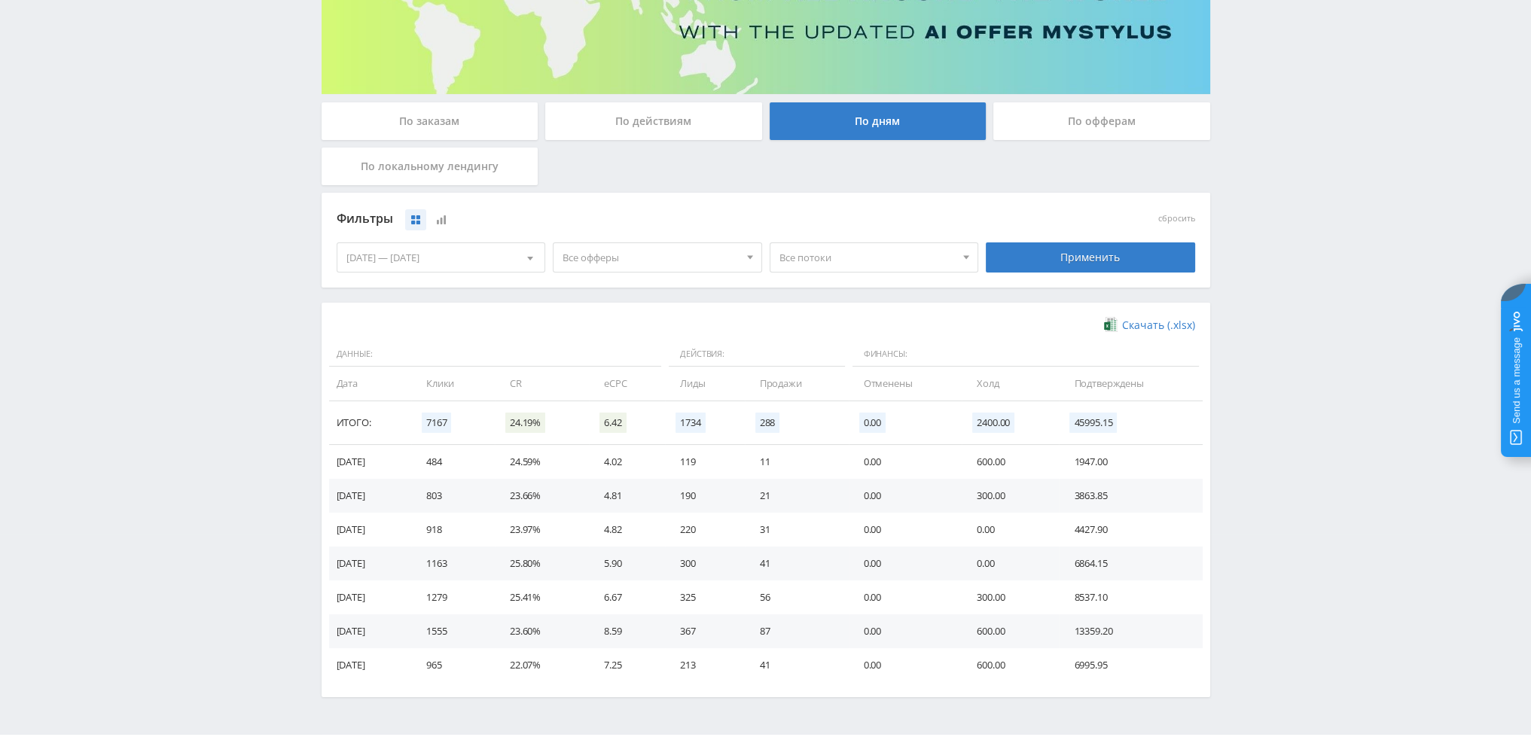
scroll to position [226, 0]
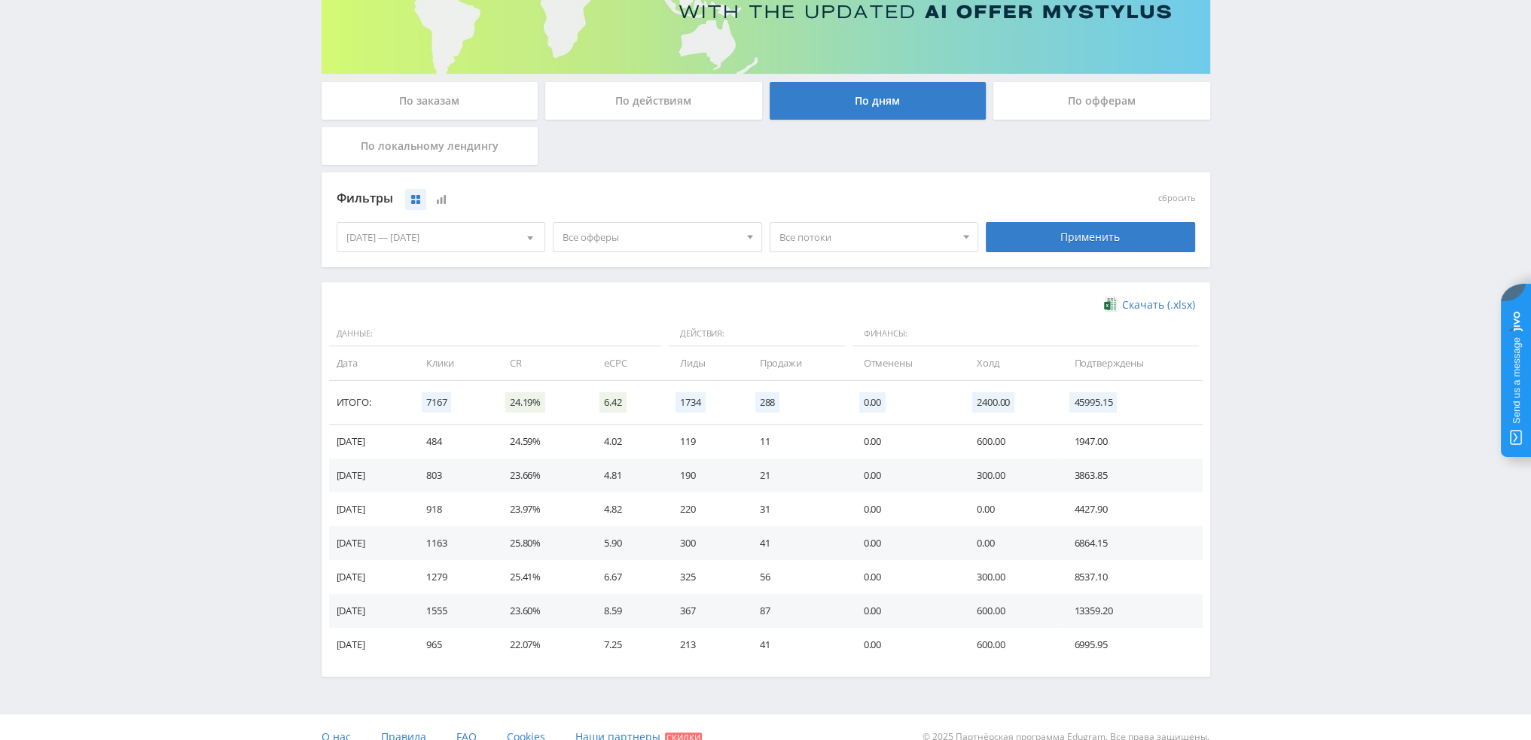
click at [675, 245] on span "Все офферы" at bounding box center [651, 237] width 176 height 29
click at [609, 393] on button "Study AI (RevShare)" at bounding box center [658, 394] width 208 height 21
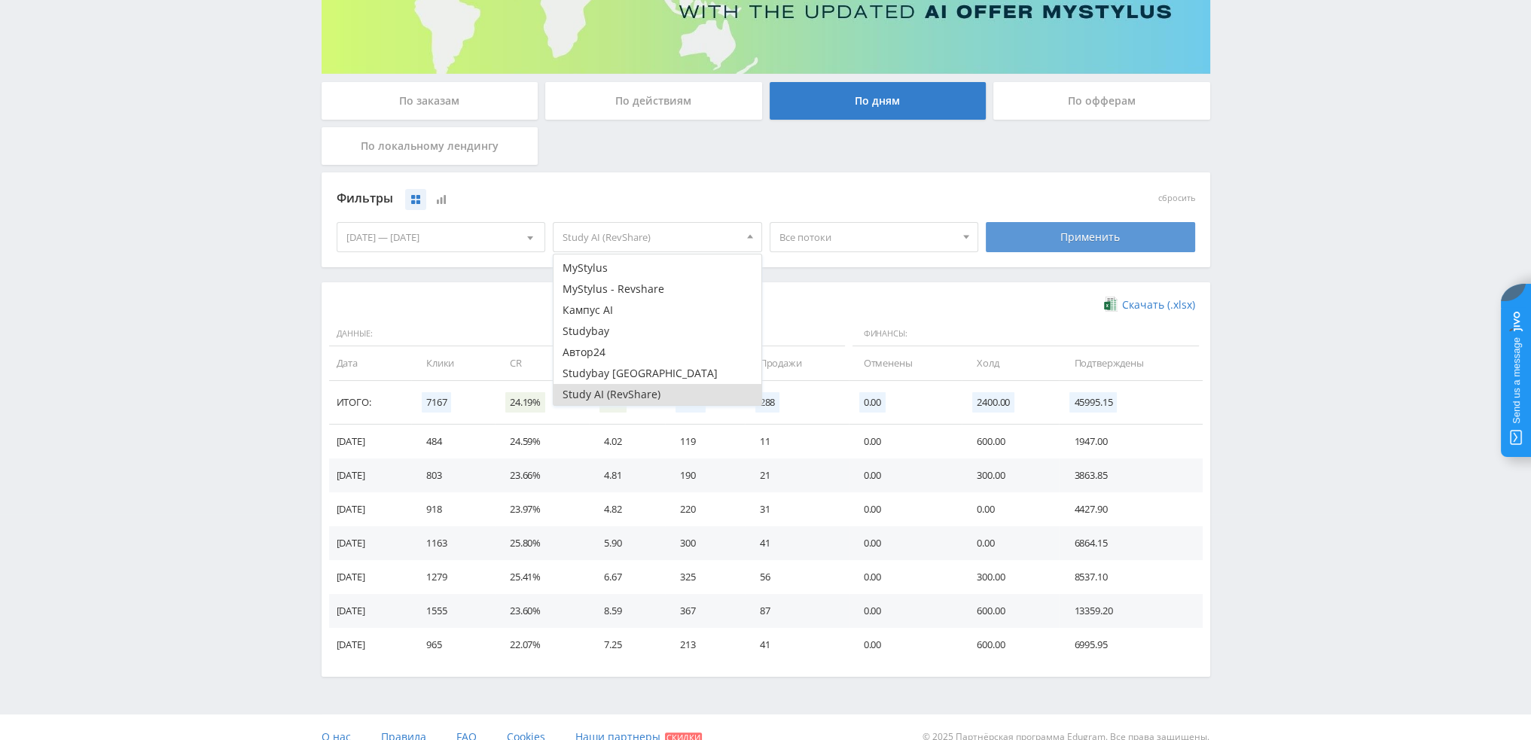
click at [1070, 234] on div "Применить" at bounding box center [1090, 237] width 209 height 30
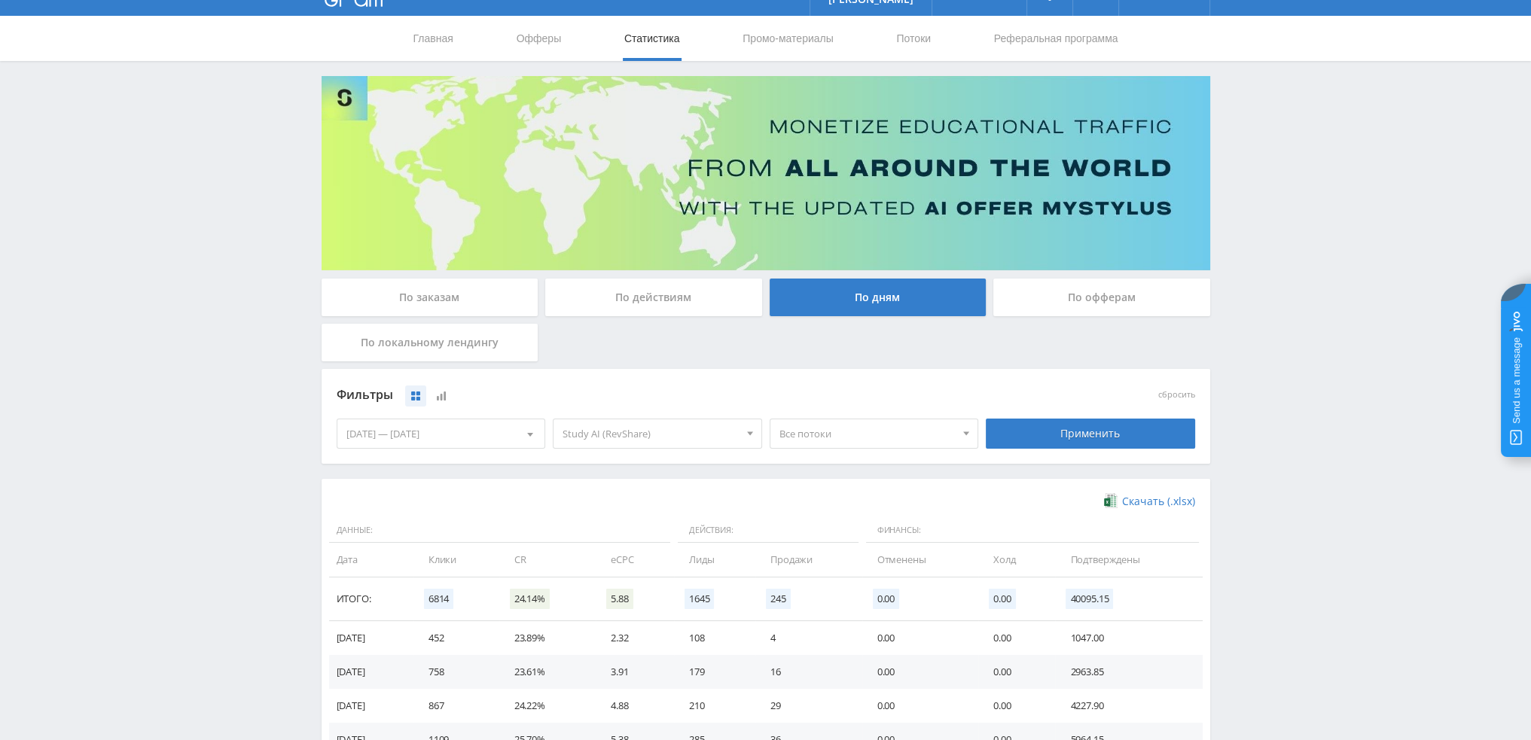
scroll to position [0, 0]
